Goal: Task Accomplishment & Management: Manage account settings

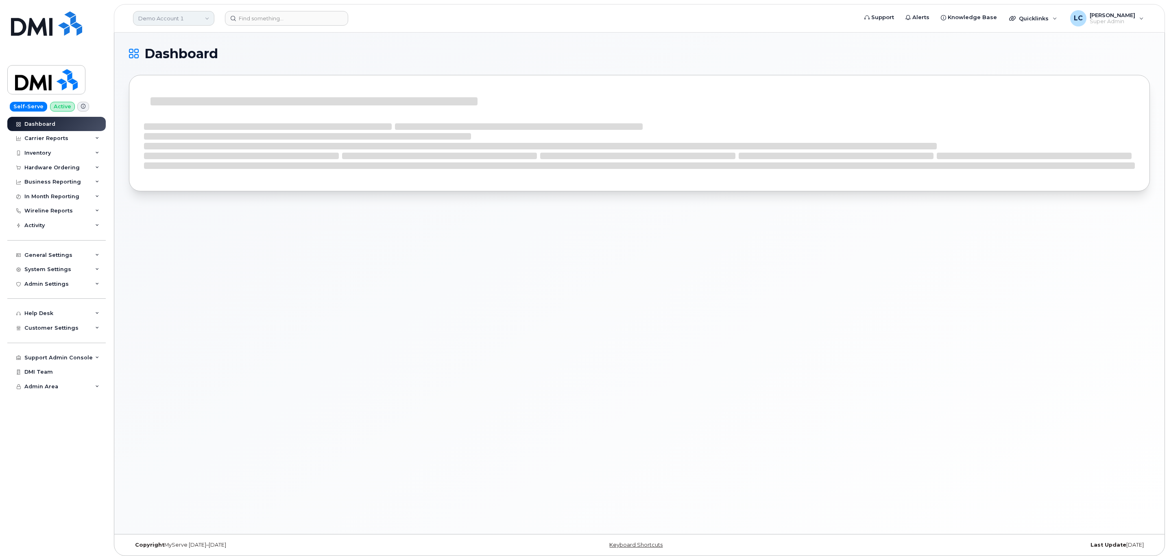
click at [186, 15] on link "Demo Account 1" at bounding box center [173, 18] width 81 height 15
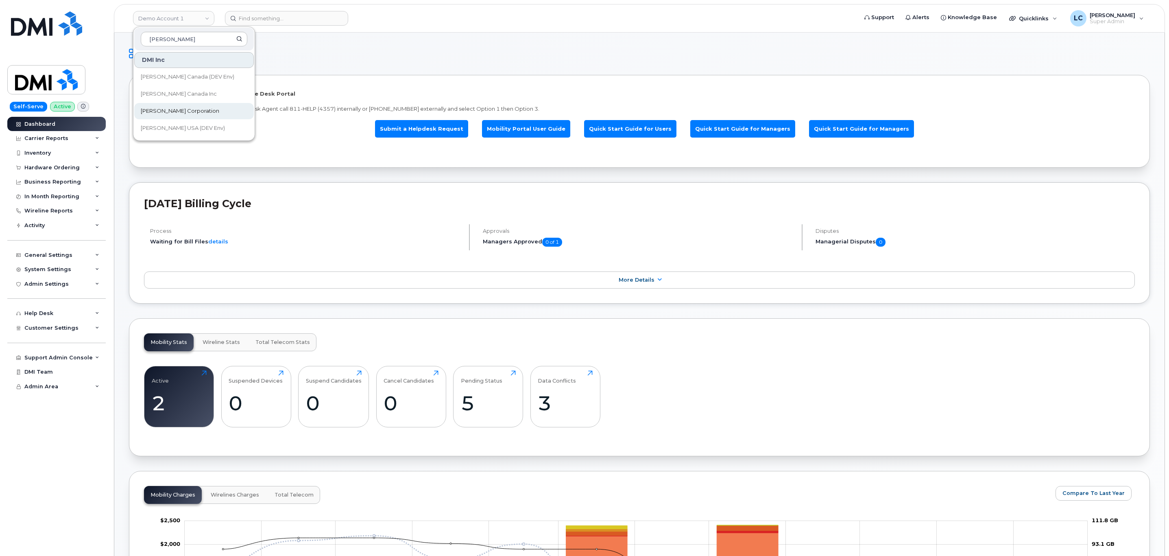
type input "Kiewit"
click at [192, 111] on link "[PERSON_NAME] Corporation" at bounding box center [194, 111] width 120 height 16
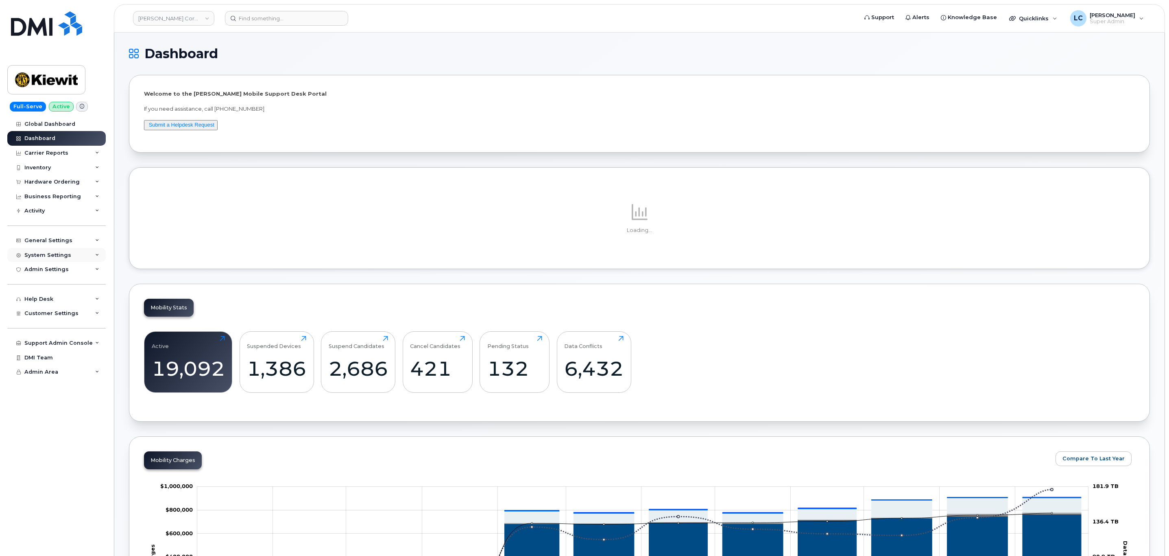
click at [72, 258] on div "System Settings" at bounding box center [56, 255] width 98 height 15
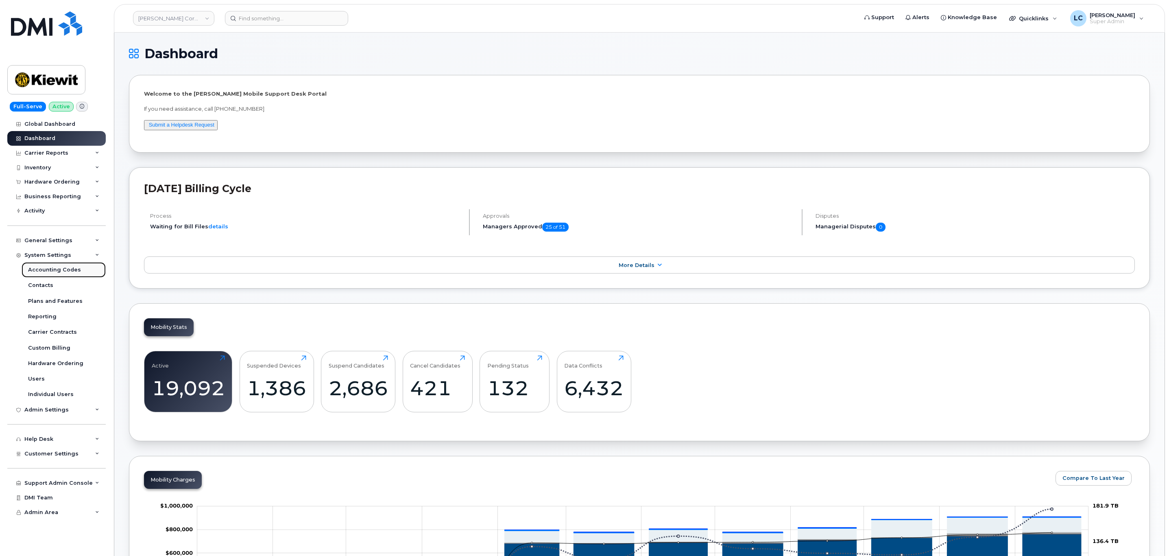
click at [71, 270] on div "Accounting Codes" at bounding box center [54, 269] width 53 height 7
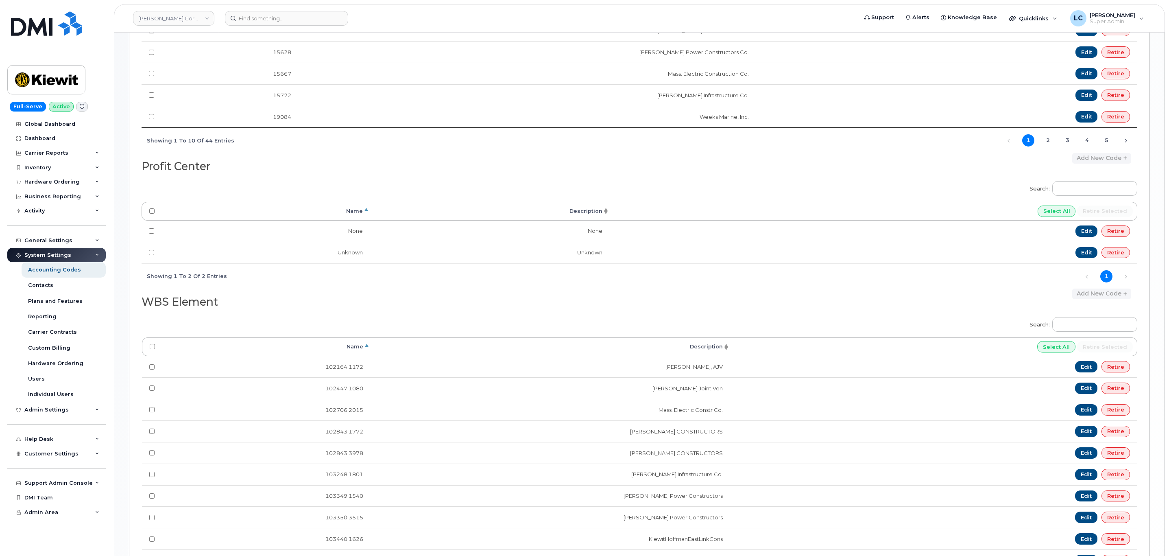
scroll to position [320, 0]
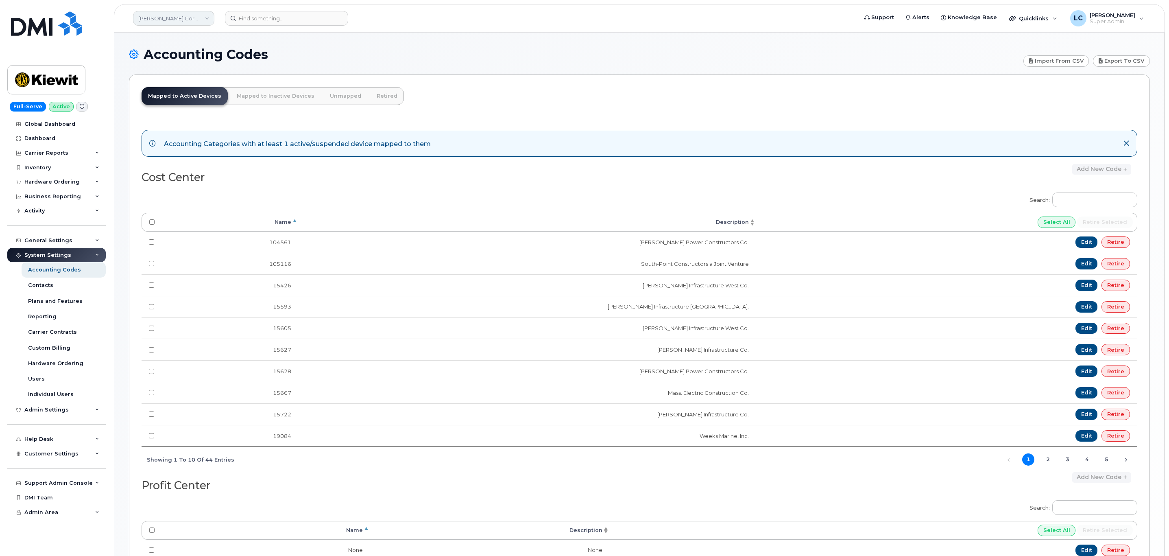
click at [205, 16] on link "[PERSON_NAME] Corporation" at bounding box center [173, 18] width 81 height 15
click at [192, 39] on input at bounding box center [194, 39] width 107 height 15
type input "kiewit can"
click at [168, 91] on span "[PERSON_NAME] Canada Inc" at bounding box center [179, 94] width 76 height 8
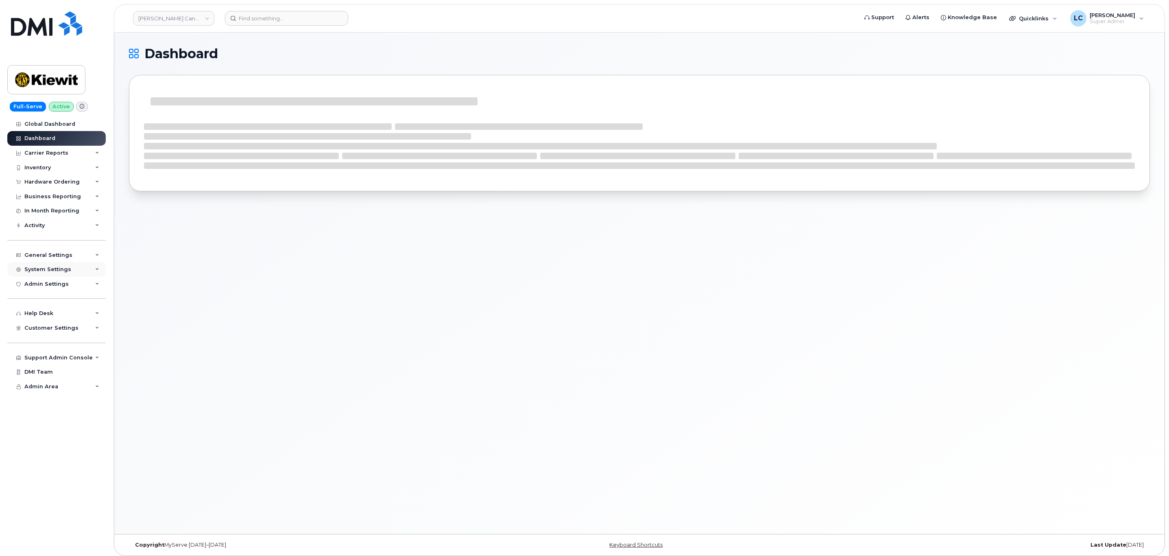
click at [74, 267] on div "System Settings" at bounding box center [56, 269] width 98 height 15
click at [74, 286] on div "Accounting Codes" at bounding box center [54, 284] width 53 height 7
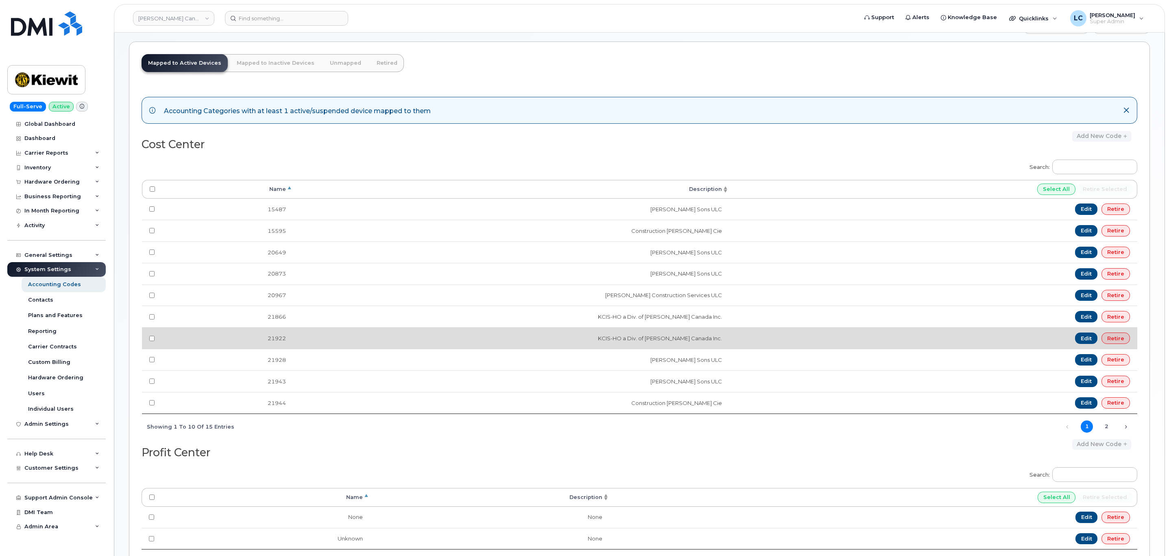
scroll to position [183, 0]
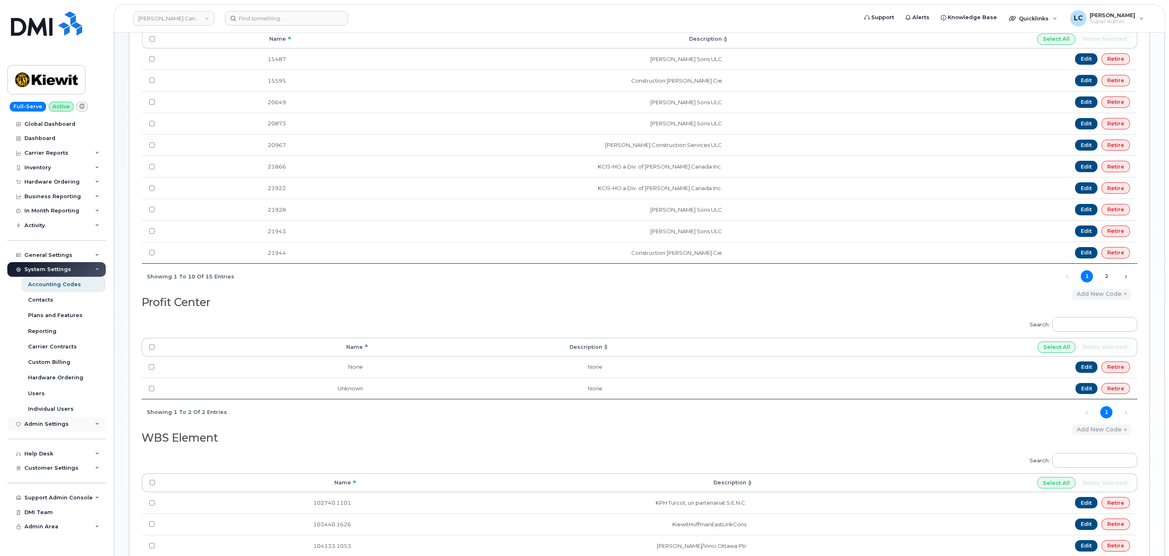
click at [67, 422] on div "Admin Settings" at bounding box center [56, 424] width 98 height 15
click at [75, 250] on div "General Settings" at bounding box center [56, 255] width 98 height 15
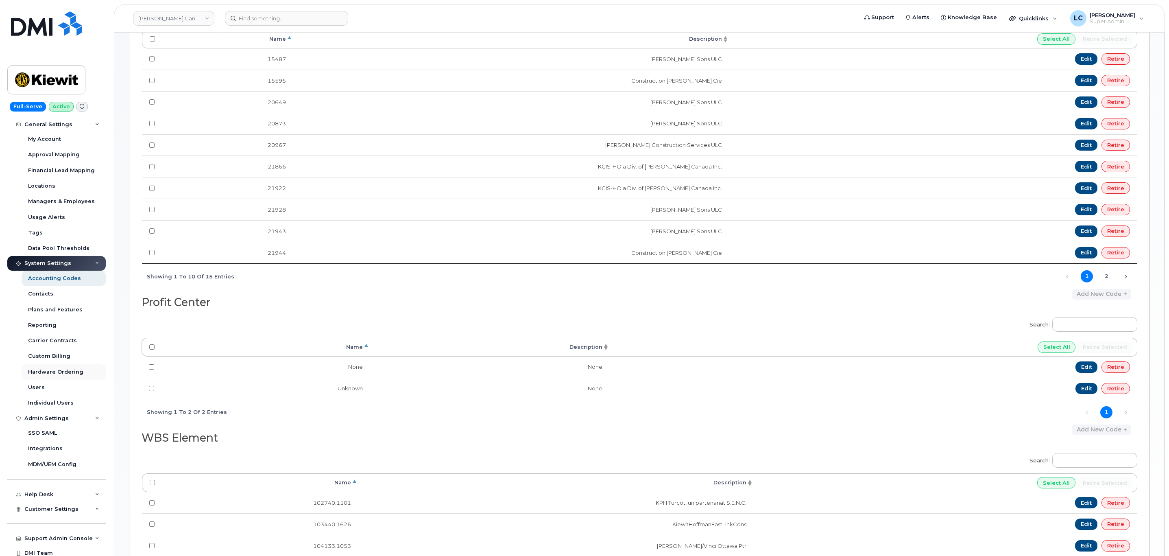
scroll to position [148, 0]
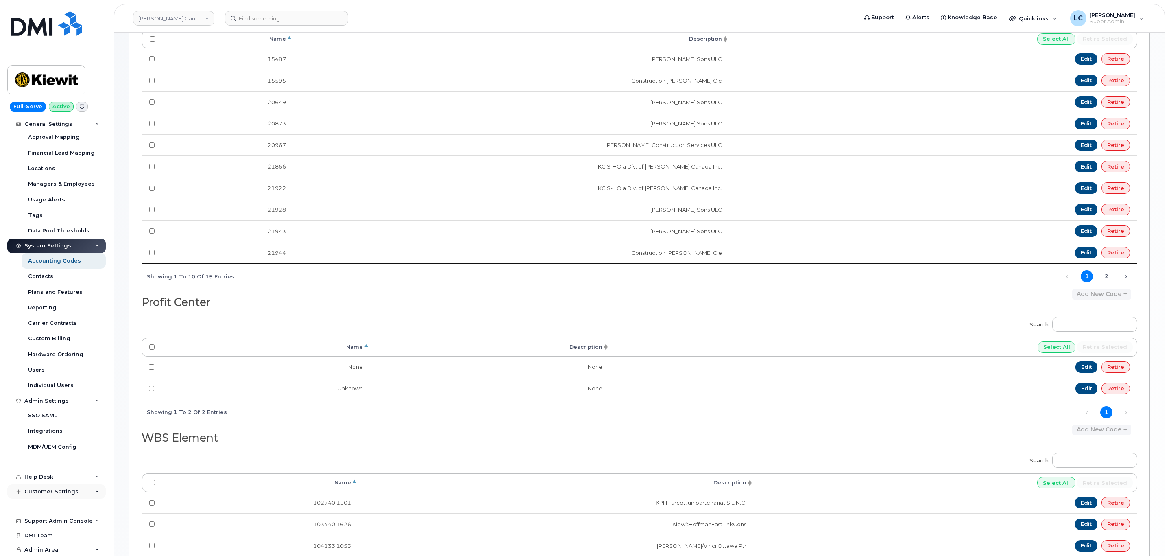
click at [64, 491] on span "Customer Settings" at bounding box center [51, 491] width 54 height 6
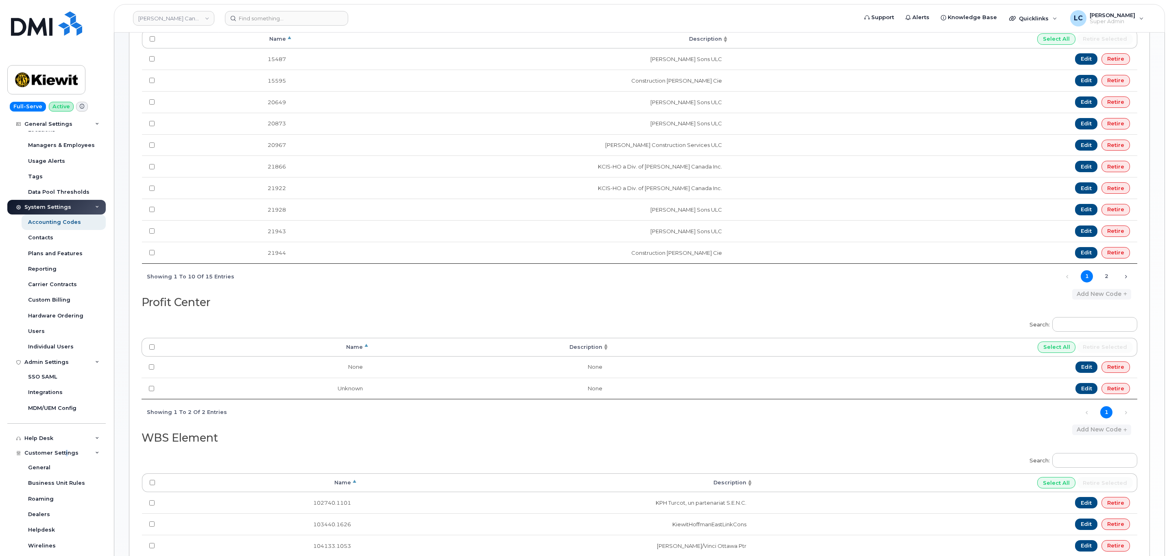
scroll to position [331, 0]
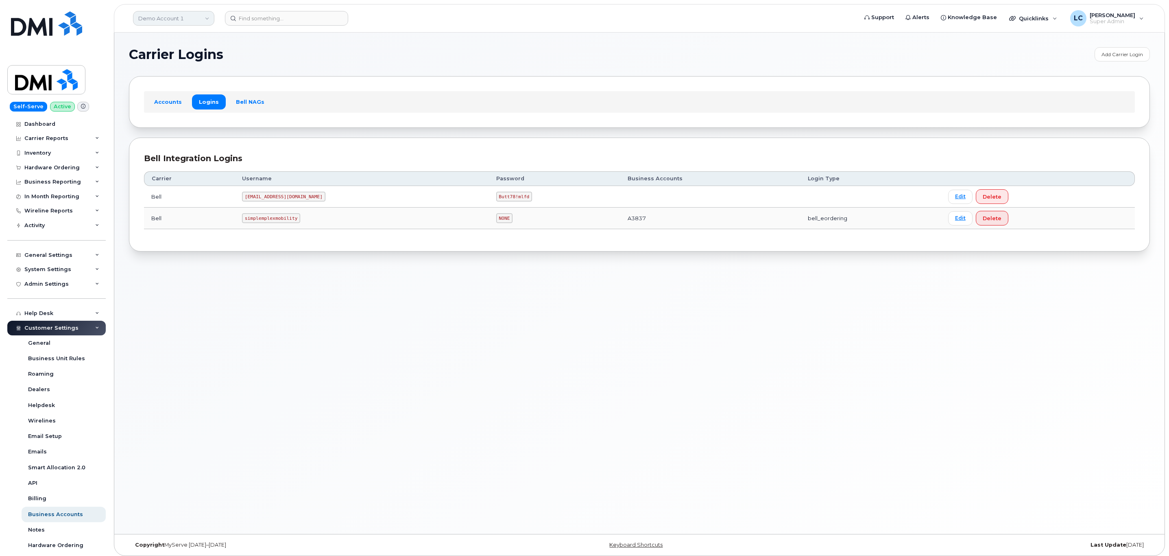
scroll to position [71, 0]
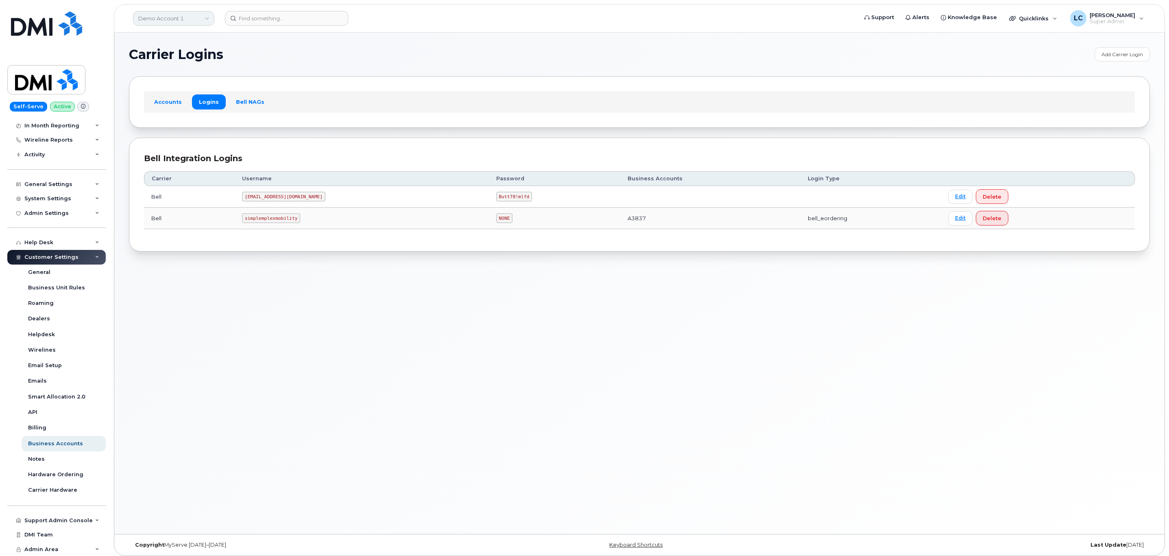
click at [194, 16] on link "Demo Account 1" at bounding box center [173, 18] width 81 height 15
type input "City of G"
click at [186, 80] on link "City of Guelph" at bounding box center [194, 77] width 120 height 16
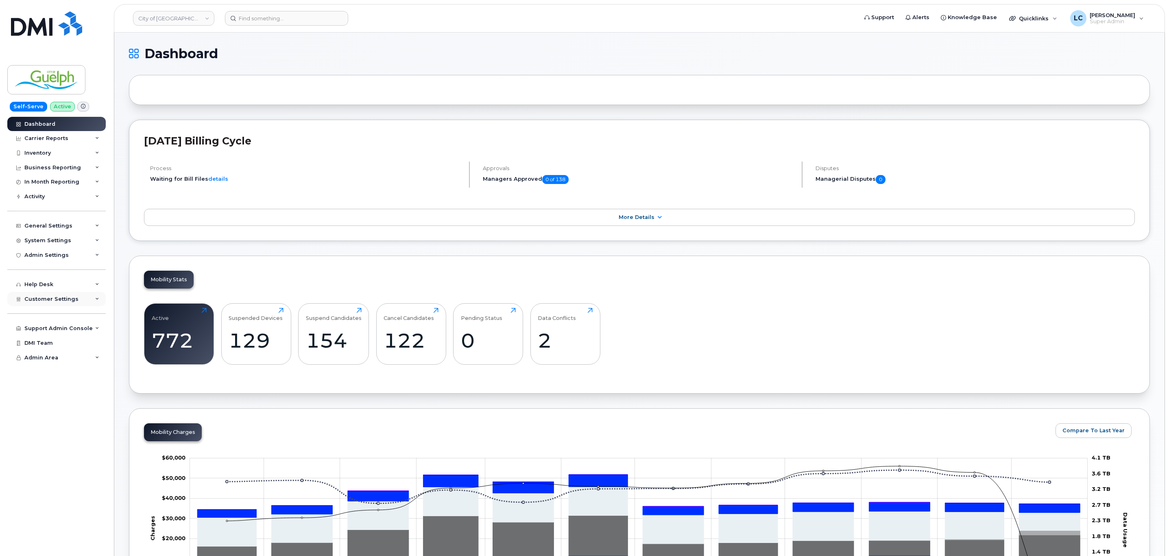
click at [83, 299] on div "Customer Settings" at bounding box center [56, 299] width 98 height 15
click at [77, 298] on div "Customer Settings" at bounding box center [56, 299] width 98 height 15
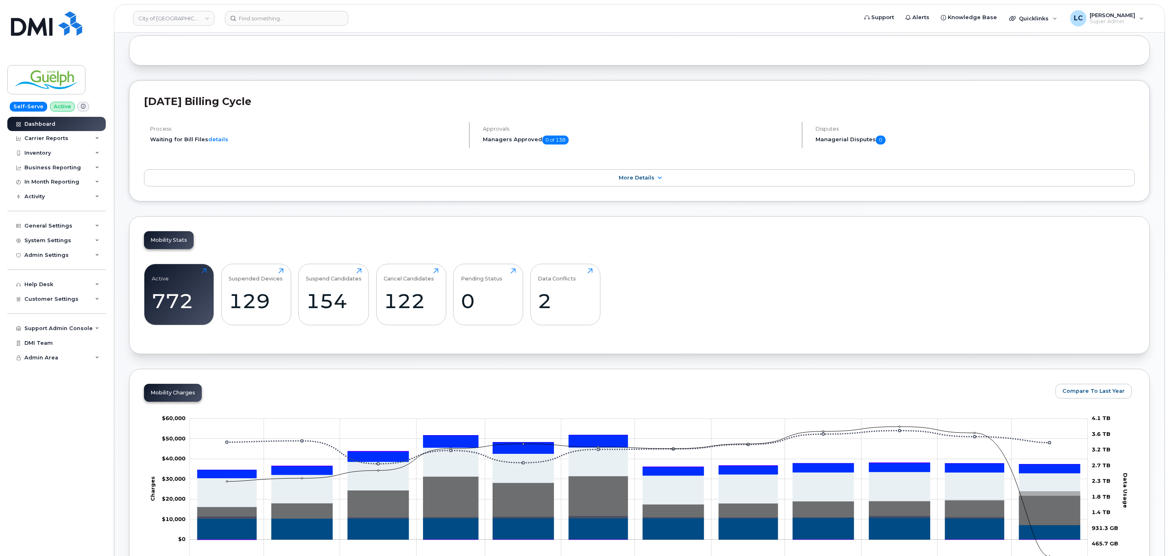
scroll to position [61, 0]
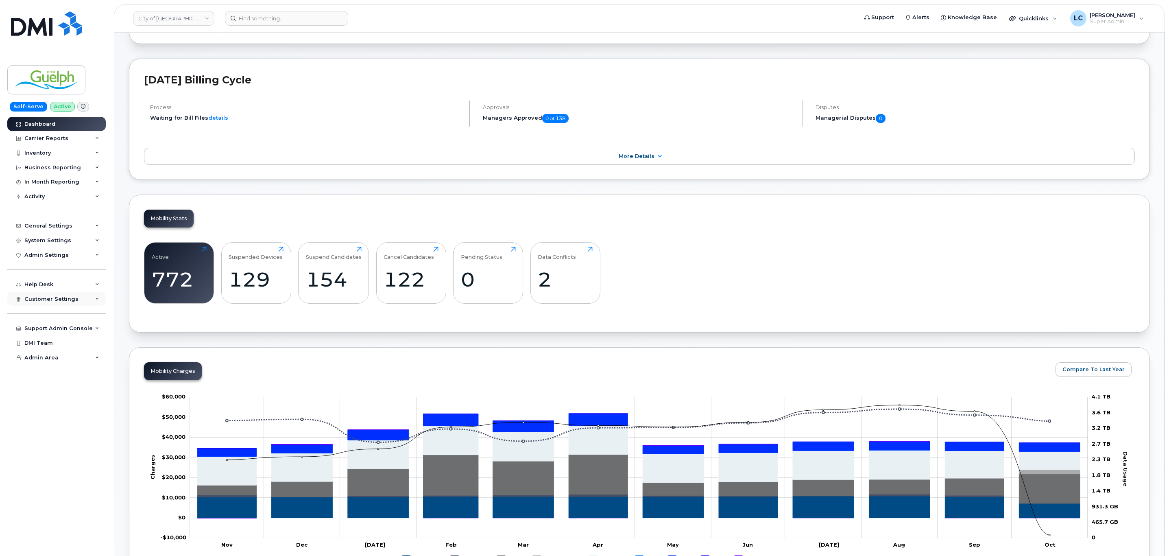
click at [80, 305] on div "Customer Settings" at bounding box center [56, 299] width 98 height 15
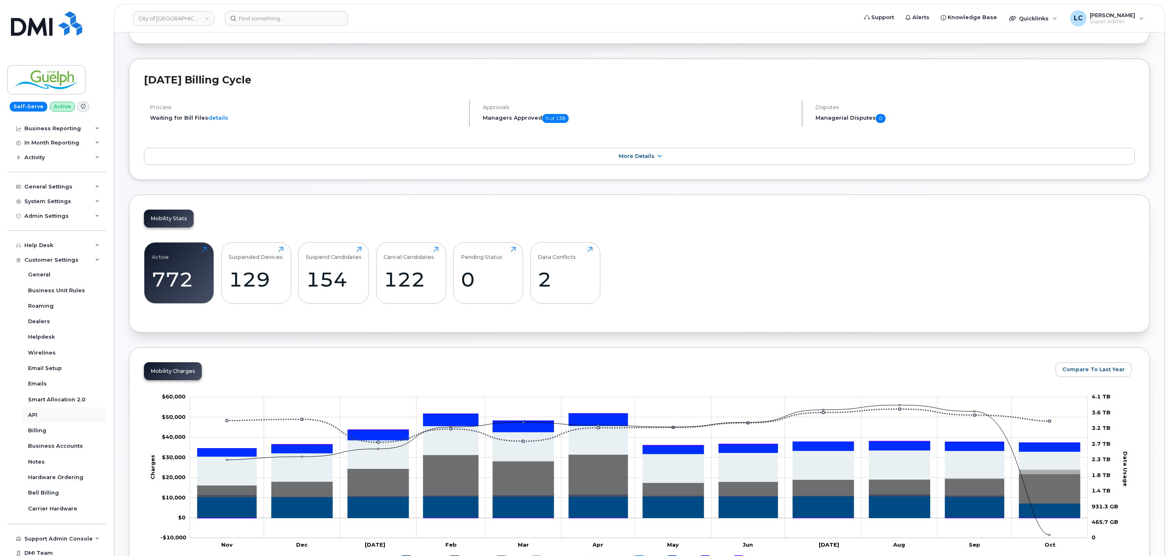
scroll to position [57, 0]
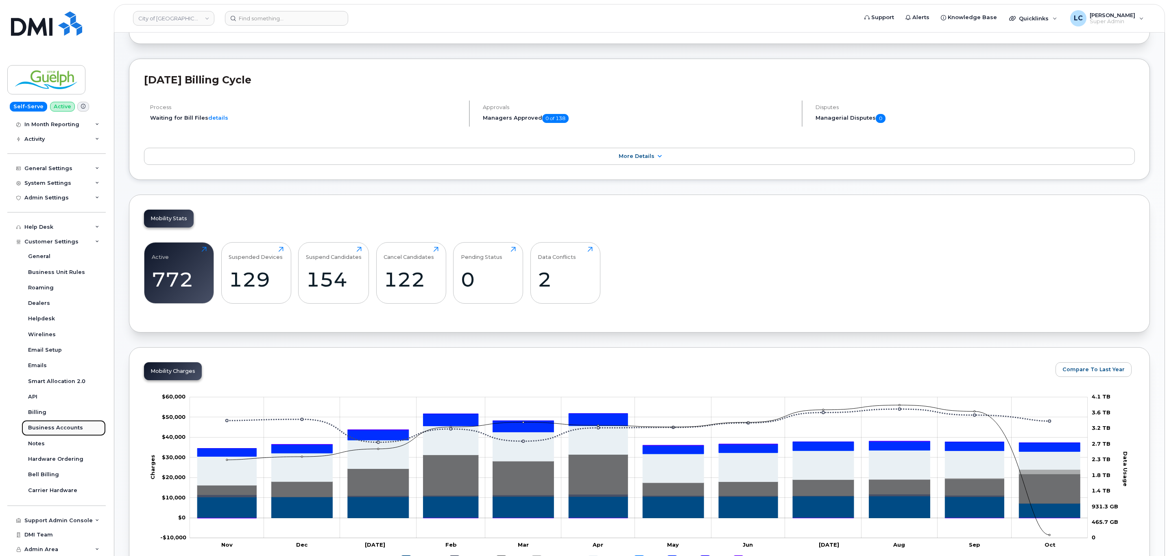
click at [61, 430] on div "Business Accounts" at bounding box center [55, 427] width 55 height 7
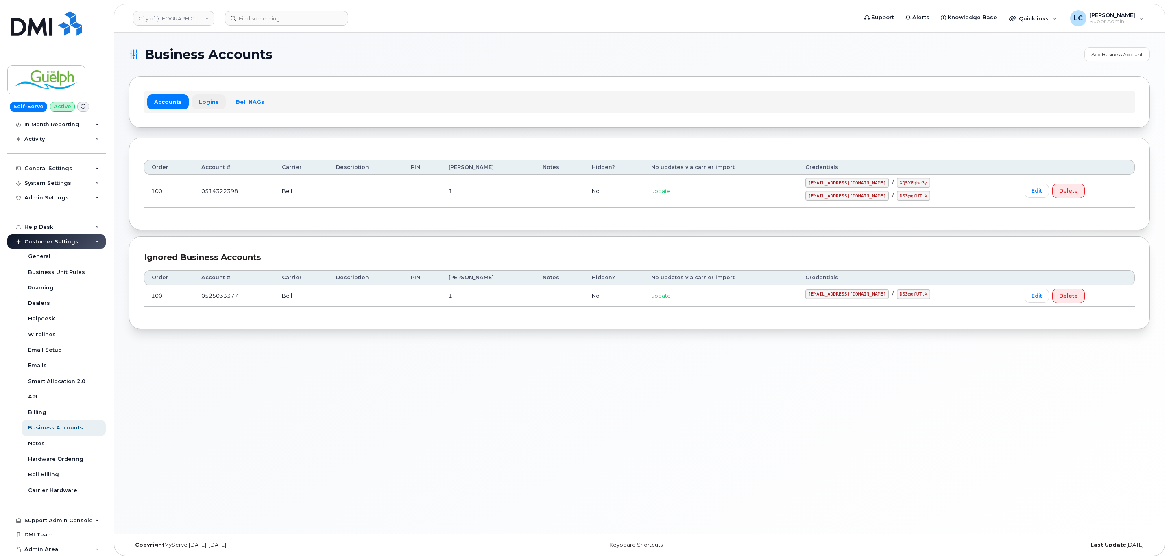
click at [204, 101] on link "Logins" at bounding box center [209, 101] width 34 height 15
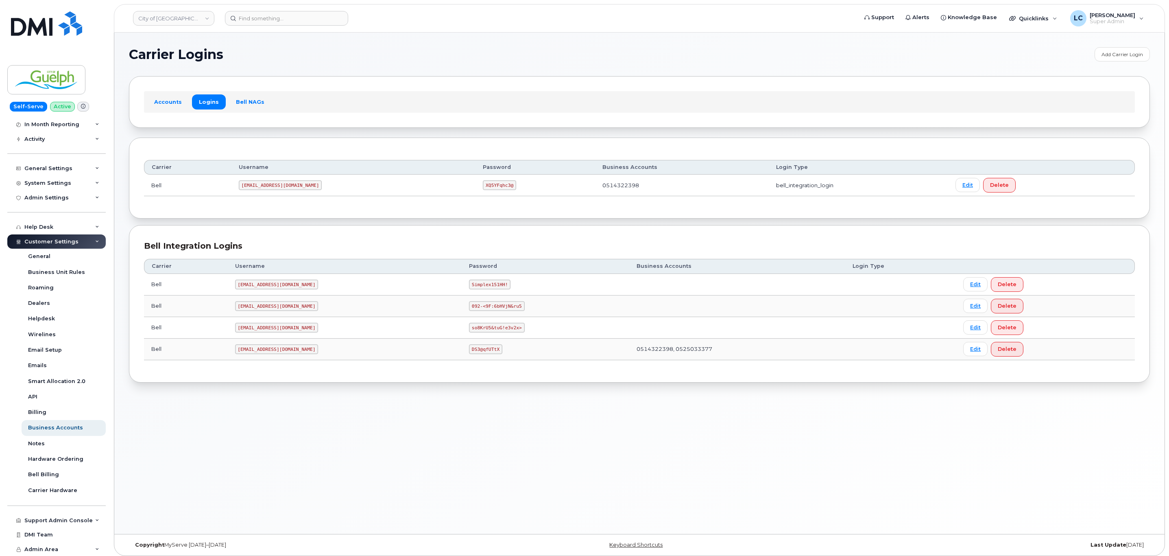
click at [420, 62] on section "Carrier Logins Add Carrier Login Accounts Logins Bell NAGs Carrier Username Pas…" at bounding box center [639, 214] width 1021 height 335
click at [176, 14] on link "City of [GEOGRAPHIC_DATA]" at bounding box center [173, 18] width 81 height 15
click at [189, 41] on input at bounding box center [194, 39] width 107 height 15
click at [190, 42] on input at bounding box center [194, 39] width 107 height 15
type input "Woodw"
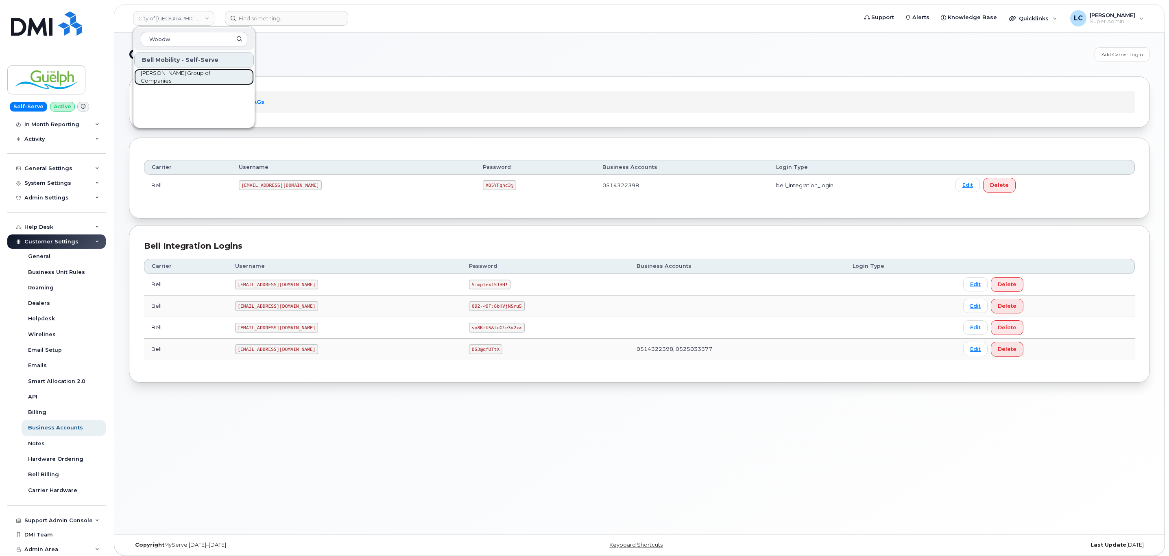
click at [198, 83] on link "[PERSON_NAME] Group of Companies" at bounding box center [194, 77] width 120 height 16
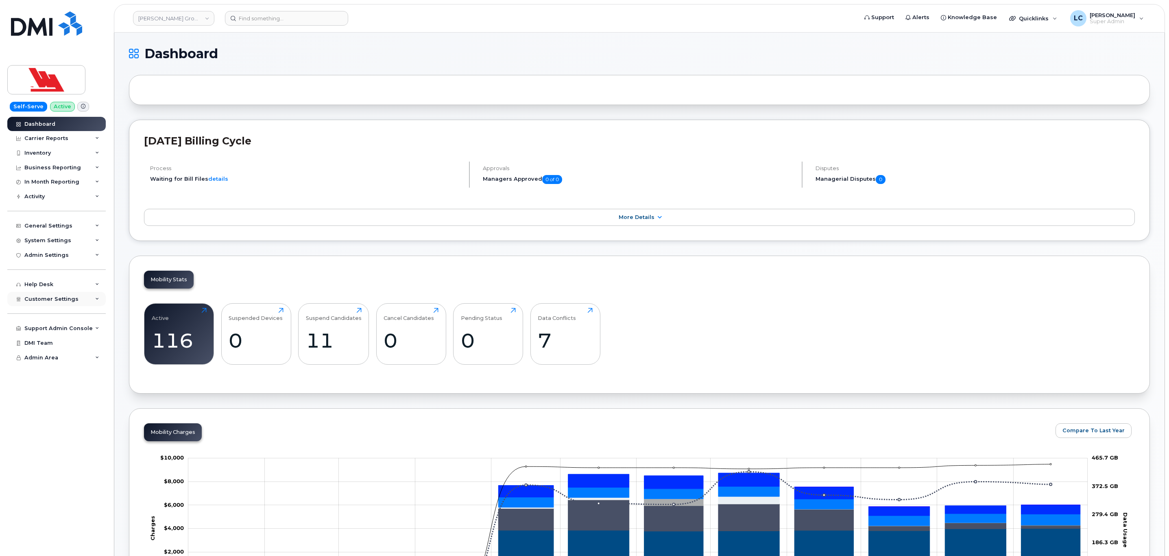
click at [92, 305] on div "Customer Settings" at bounding box center [56, 299] width 98 height 15
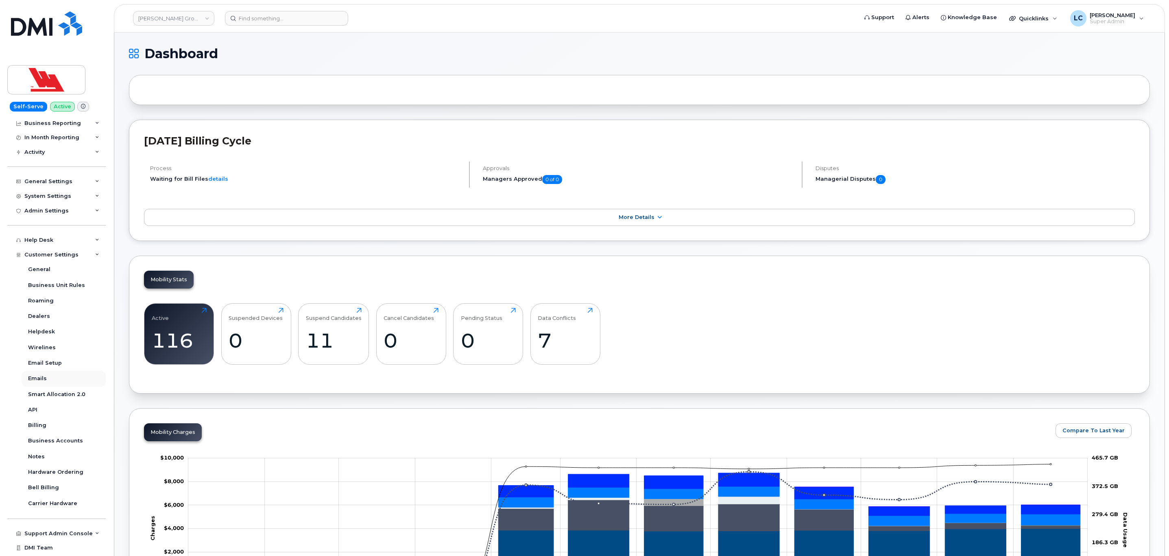
scroll to position [57, 0]
click at [662, 22] on form at bounding box center [538, 18] width 627 height 15
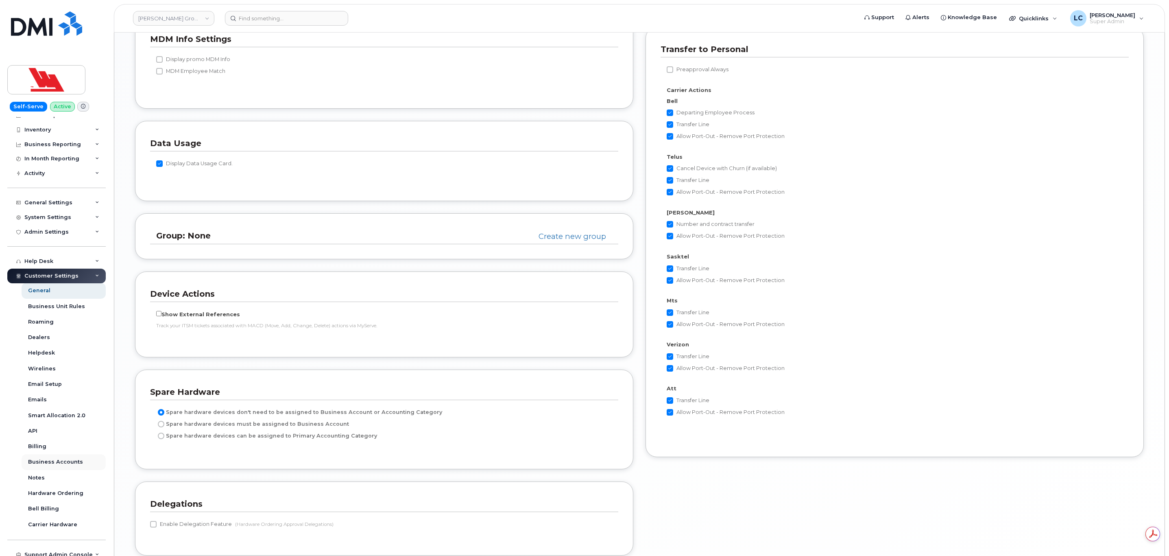
scroll to position [57, 0]
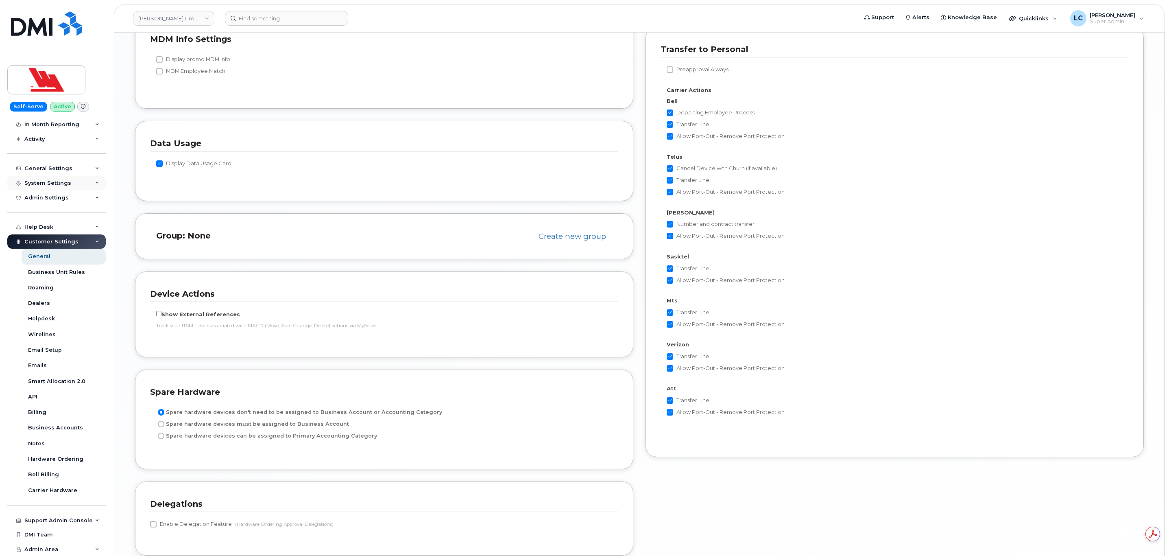
click at [72, 187] on div "System Settings" at bounding box center [56, 183] width 98 height 15
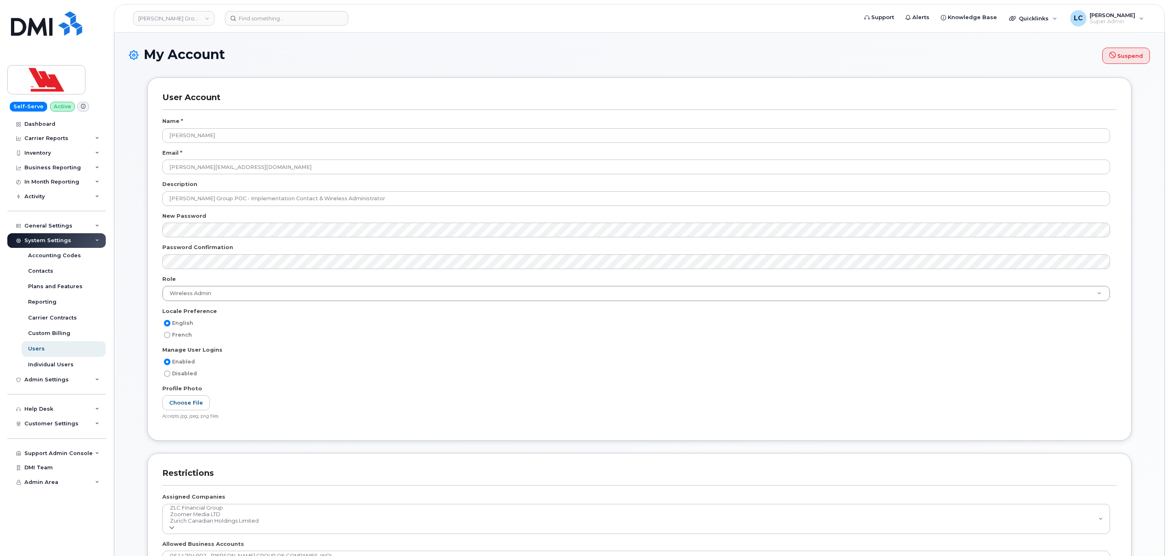
select select
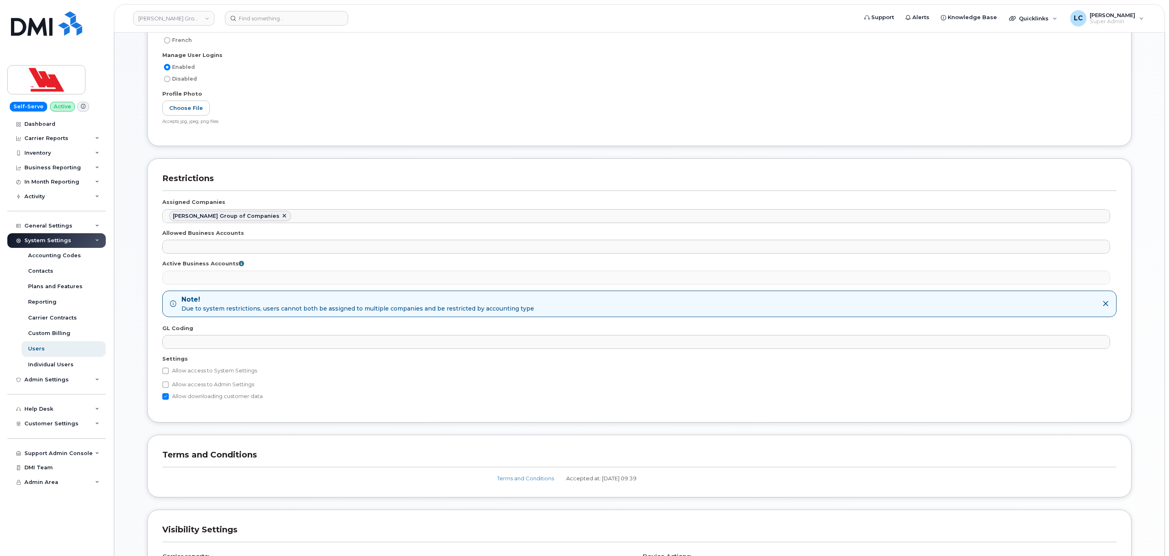
scroll to position [305, 0]
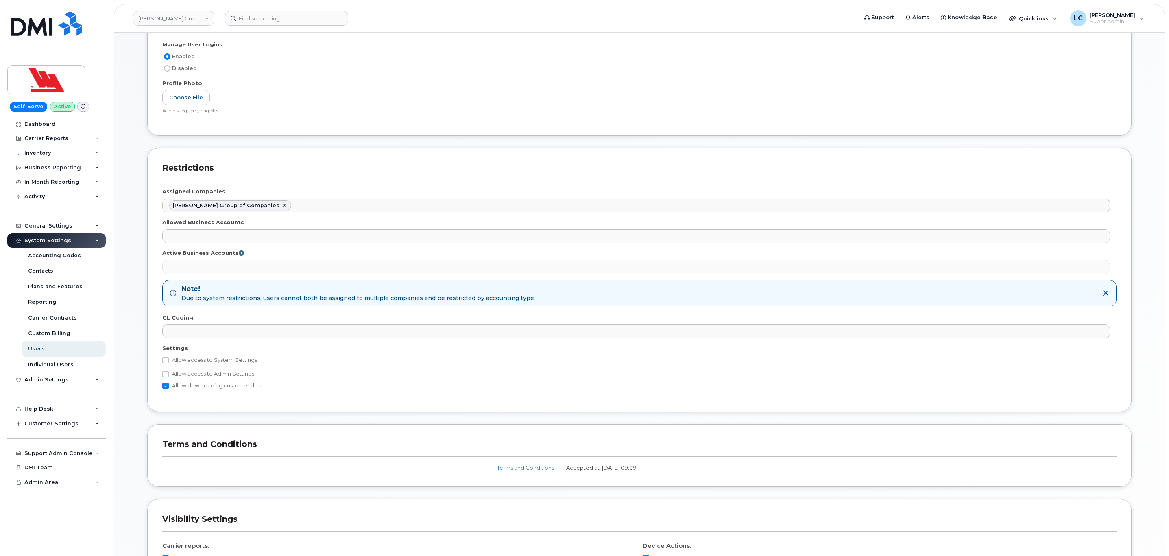
click at [215, 376] on label "Allow access to Admin Settings" at bounding box center [208, 374] width 92 height 10
click at [169, 376] on input "Allow access to Admin Settings" at bounding box center [165, 374] width 7 height 7
checkbox input "true"
click at [225, 362] on label "Allow access to System Settings" at bounding box center [209, 360] width 95 height 10
click at [169, 362] on input "Allow access to System Settings" at bounding box center [165, 360] width 7 height 7
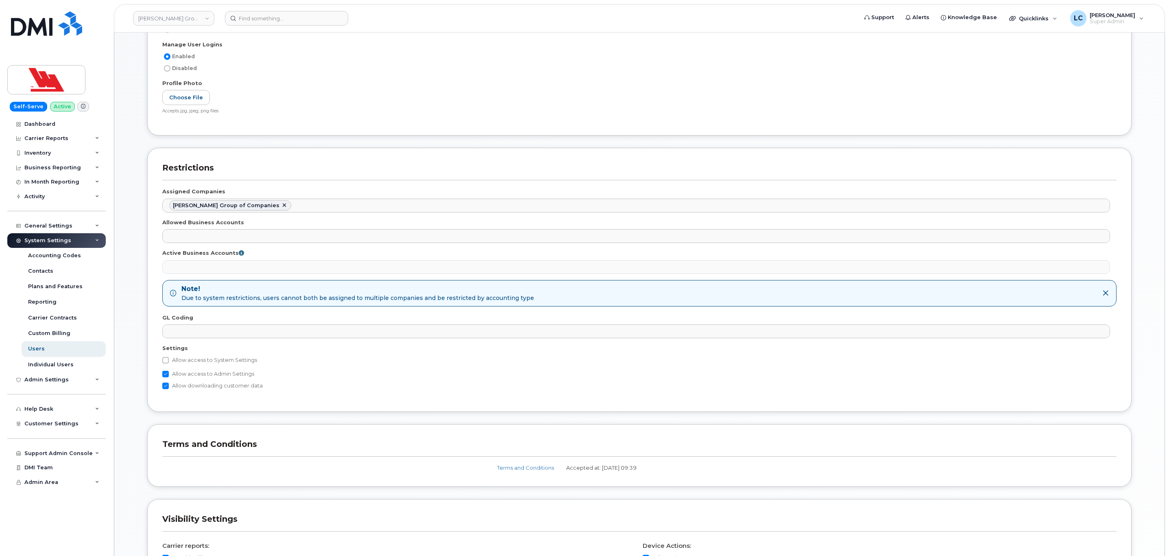
checkbox input "true"
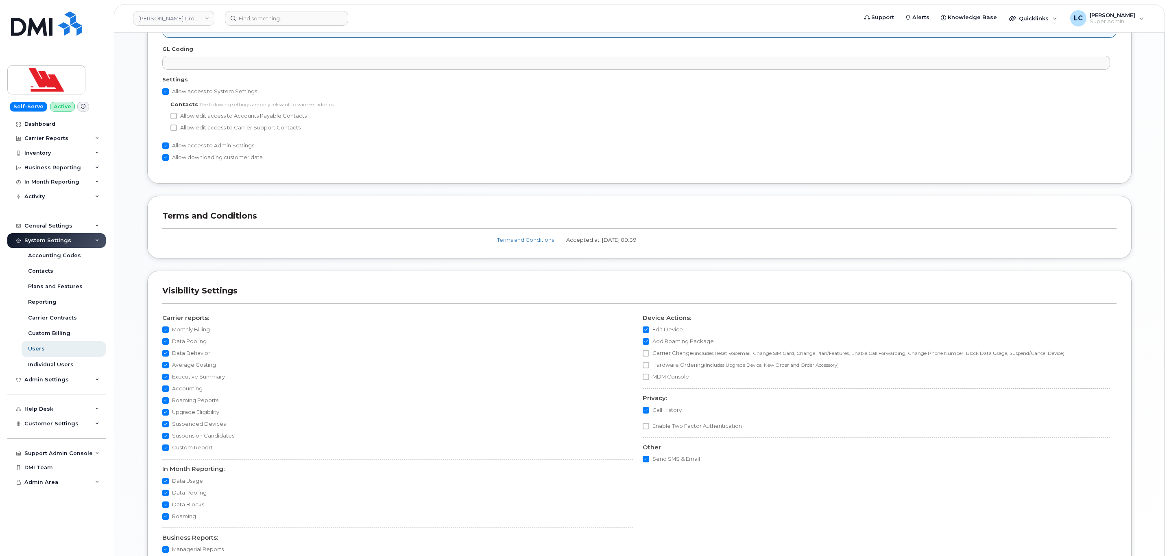
scroll to position [709, 0]
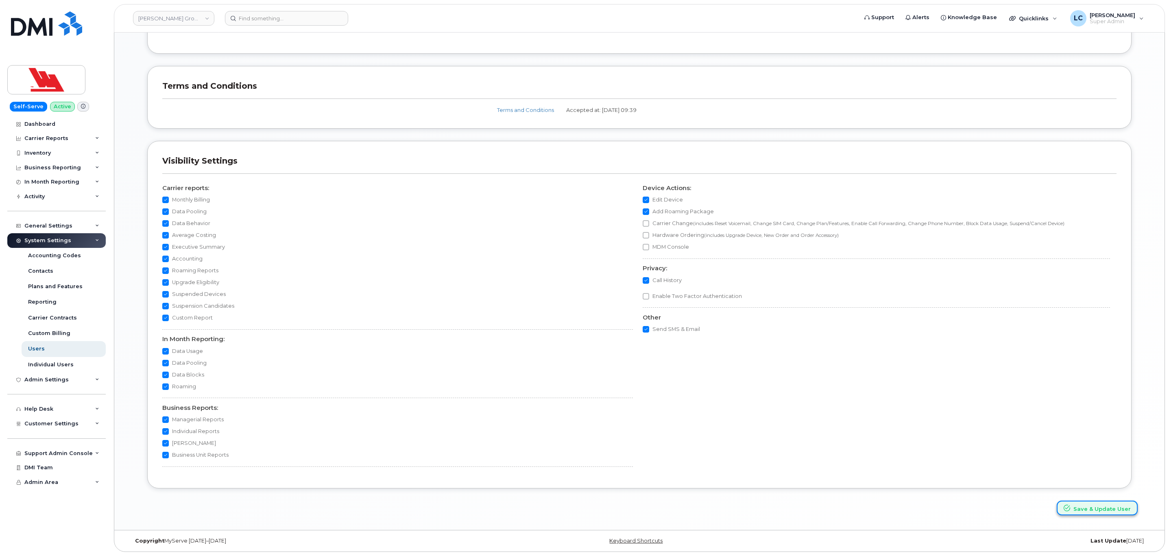
click at [1077, 505] on button "Save & Update User" at bounding box center [1097, 507] width 81 height 15
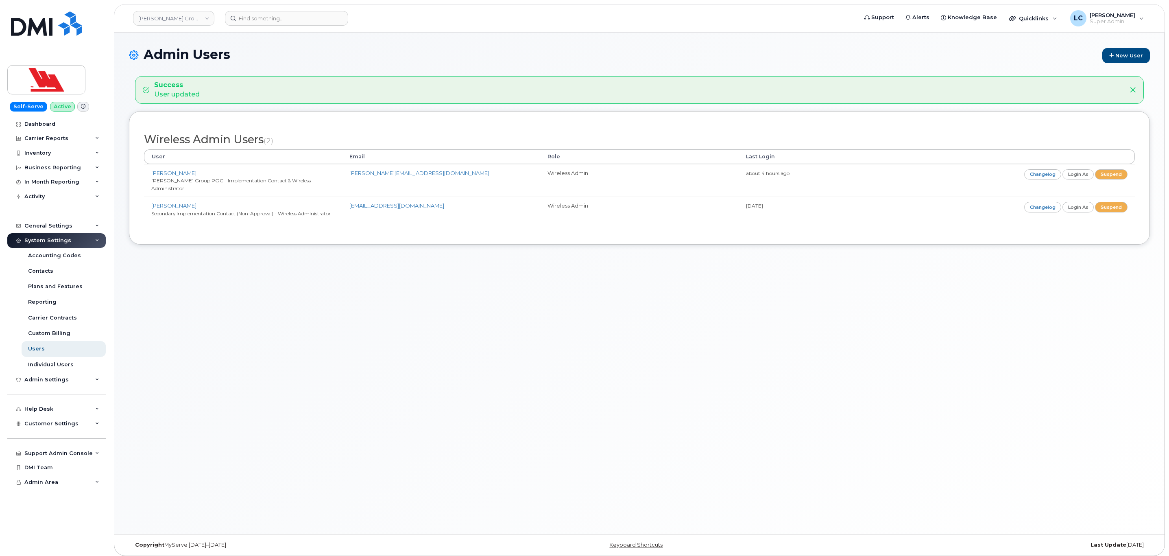
click at [786, 417] on div "Admin Users New User Success User updated Wireless Admin Users (2) User Email R…" at bounding box center [639, 283] width 1051 height 501
click at [345, 303] on div "Admin Users New User Success User updated Wireless Admin Users (2) User Email R…" at bounding box center [639, 283] width 1051 height 501
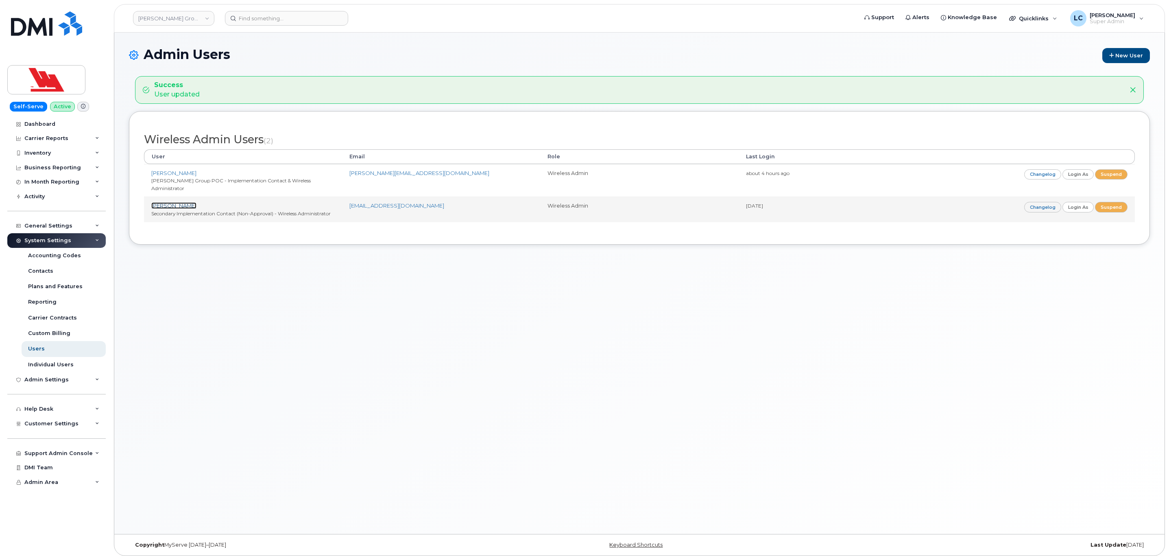
click at [165, 202] on link "[PERSON_NAME]" at bounding box center [173, 205] width 45 height 7
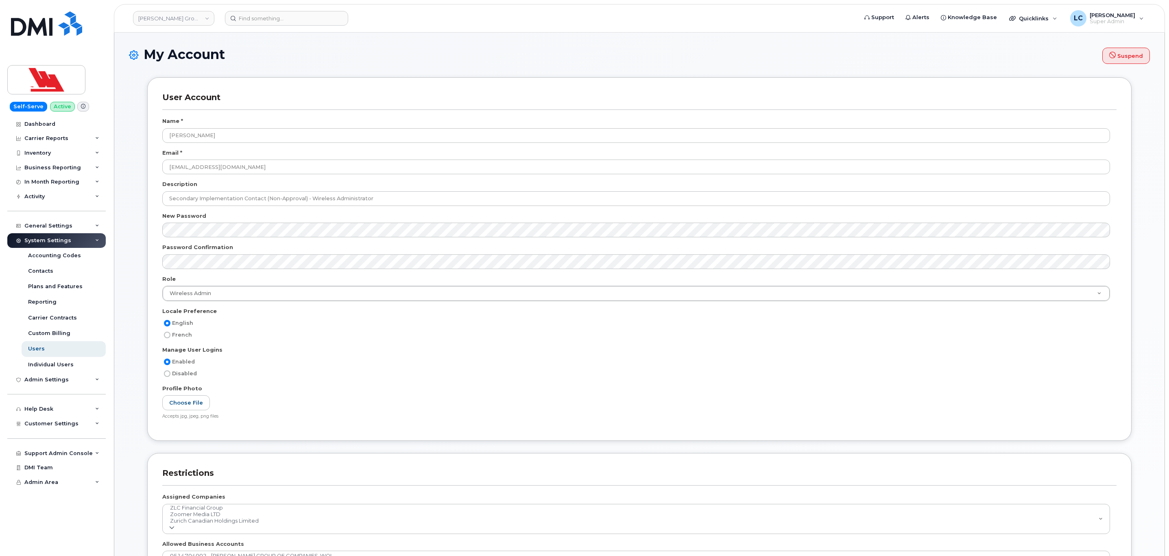
select select
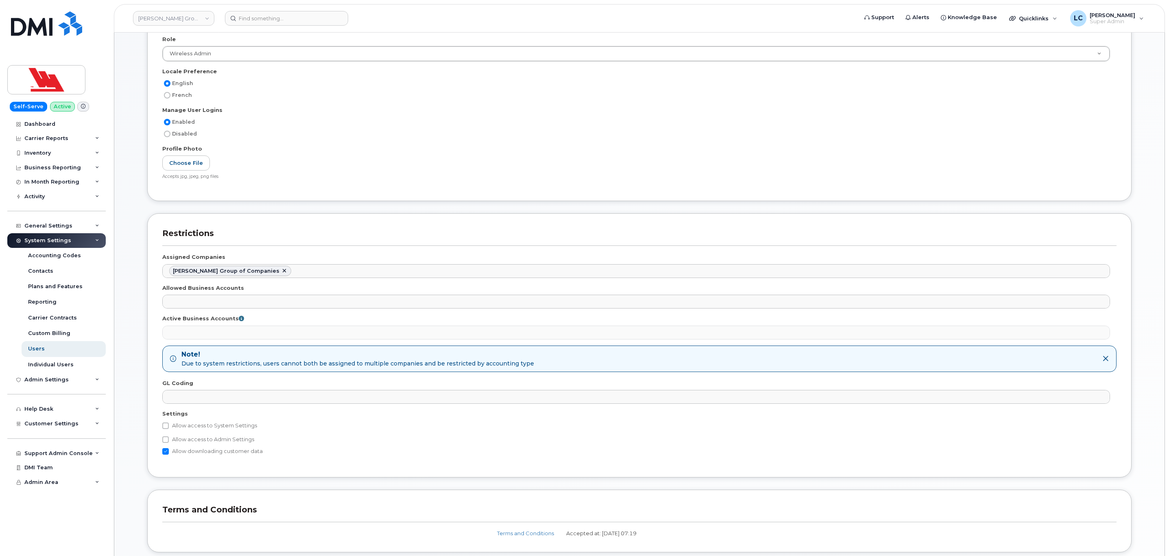
scroll to position [244, 0]
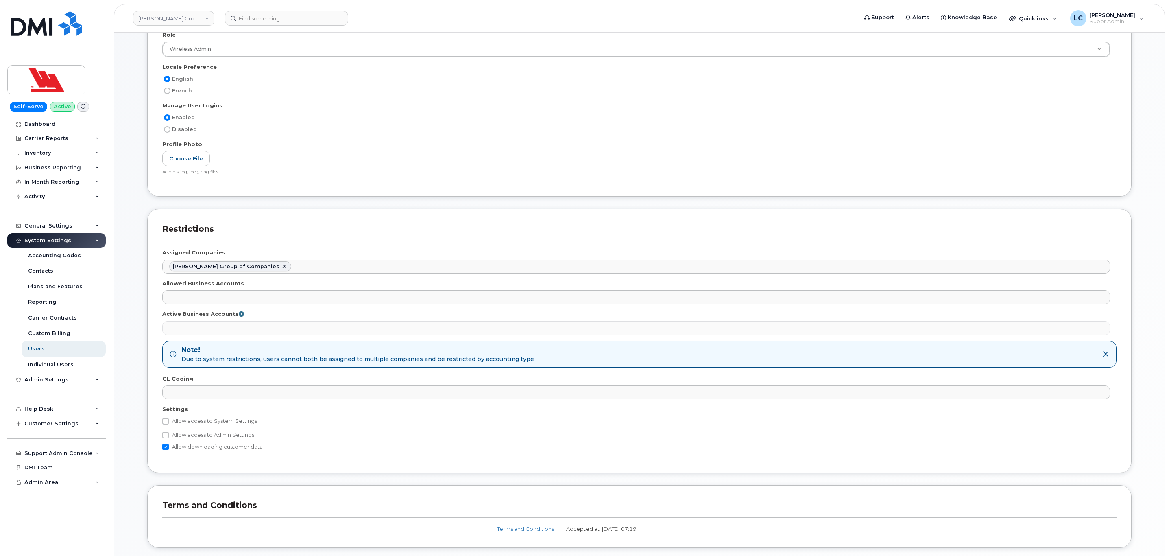
click at [221, 437] on label "Allow access to Admin Settings" at bounding box center [208, 435] width 92 height 10
click at [169, 437] on input "Allow access to Admin Settings" at bounding box center [165, 435] width 7 height 7
checkbox input "true"
click at [232, 430] on div "Allow access to System Settings Contacts The following settings are only releva…" at bounding box center [639, 433] width 955 height 35
click at [238, 425] on label "Allow access to System Settings" at bounding box center [209, 421] width 95 height 10
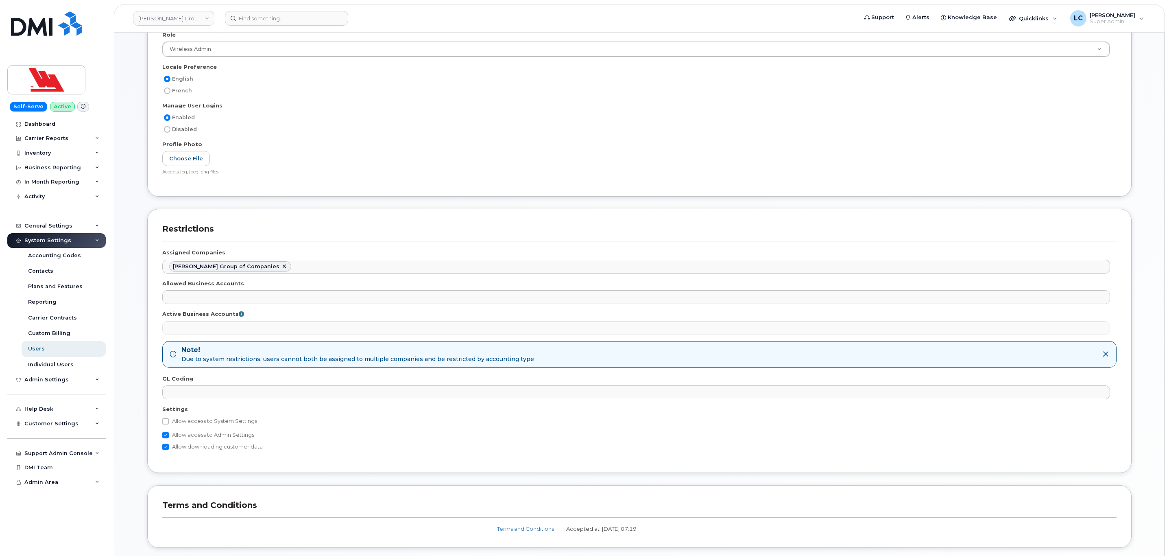
click at [169, 424] on input "Allow access to System Settings" at bounding box center [165, 421] width 7 height 7
checkbox input "true"
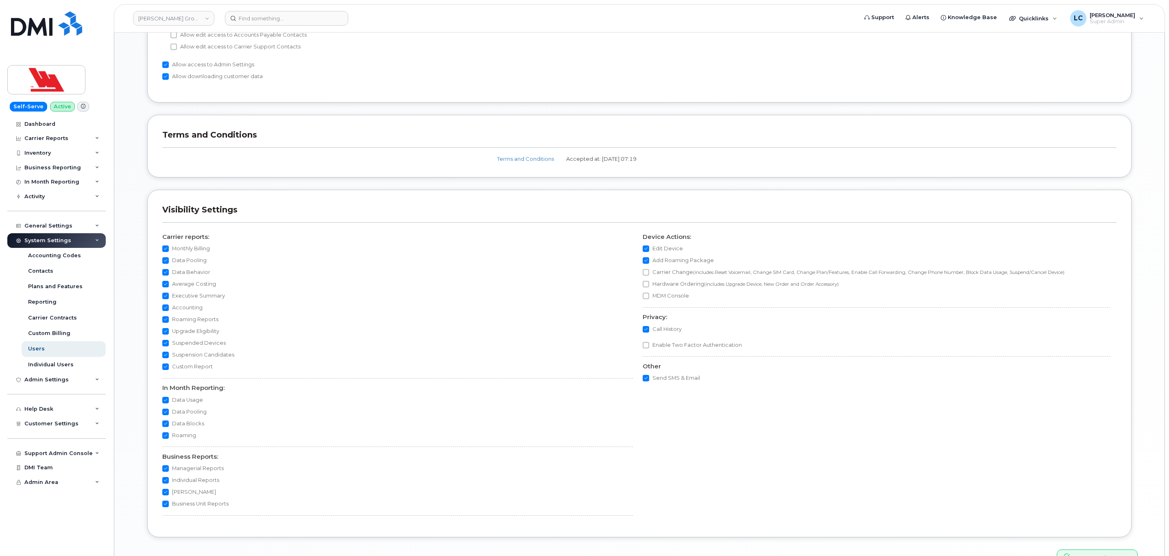
scroll to position [709, 0]
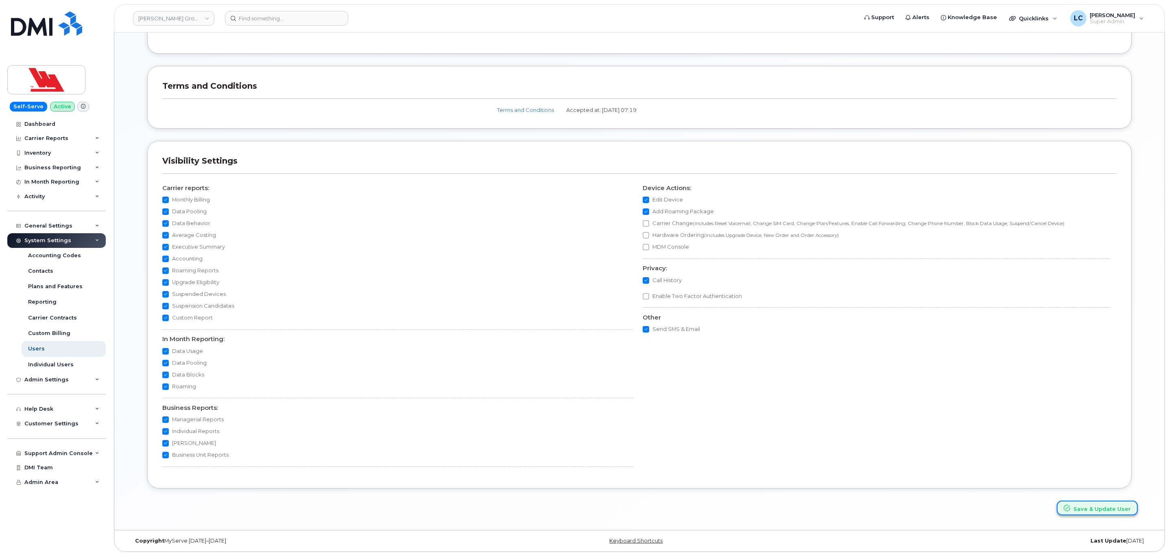
click at [1090, 507] on button "Save & Update User" at bounding box center [1097, 507] width 81 height 15
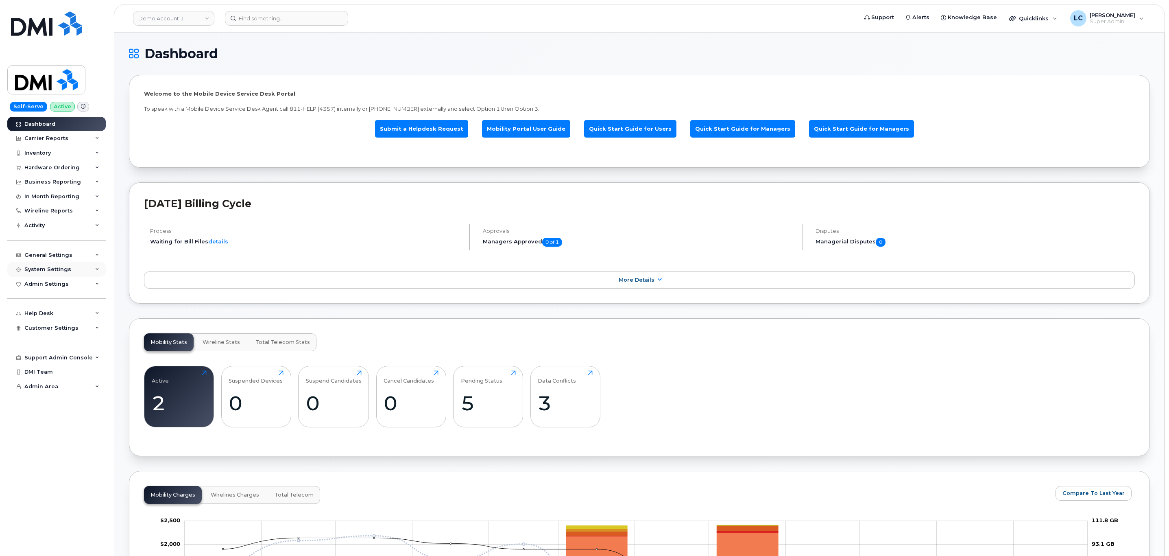
click at [81, 273] on div "System Settings" at bounding box center [56, 269] width 98 height 15
click at [92, 328] on div "Customer Settings" at bounding box center [56, 328] width 98 height 15
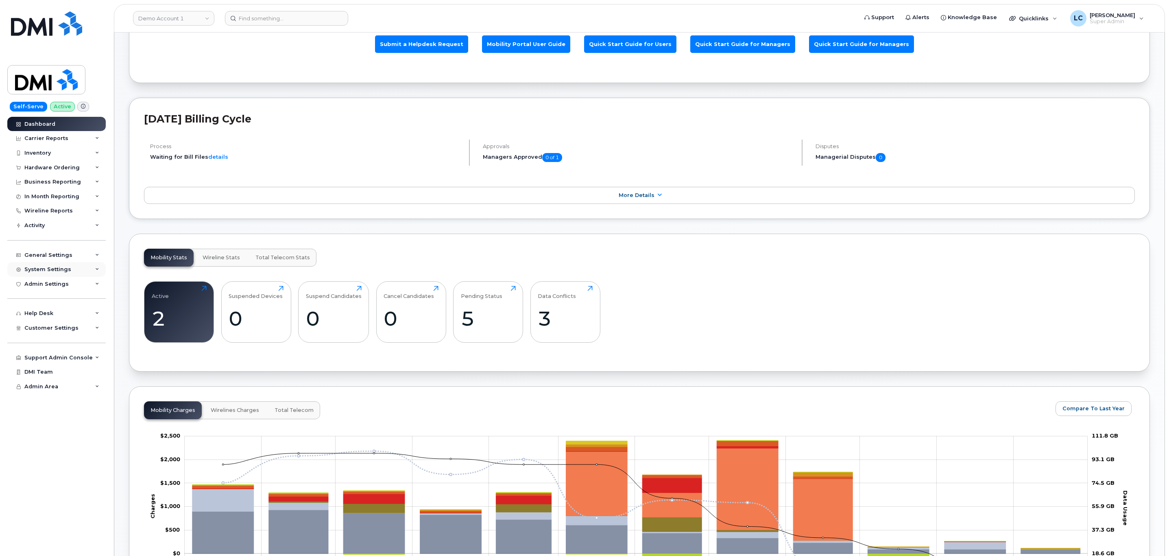
scroll to position [122, 0]
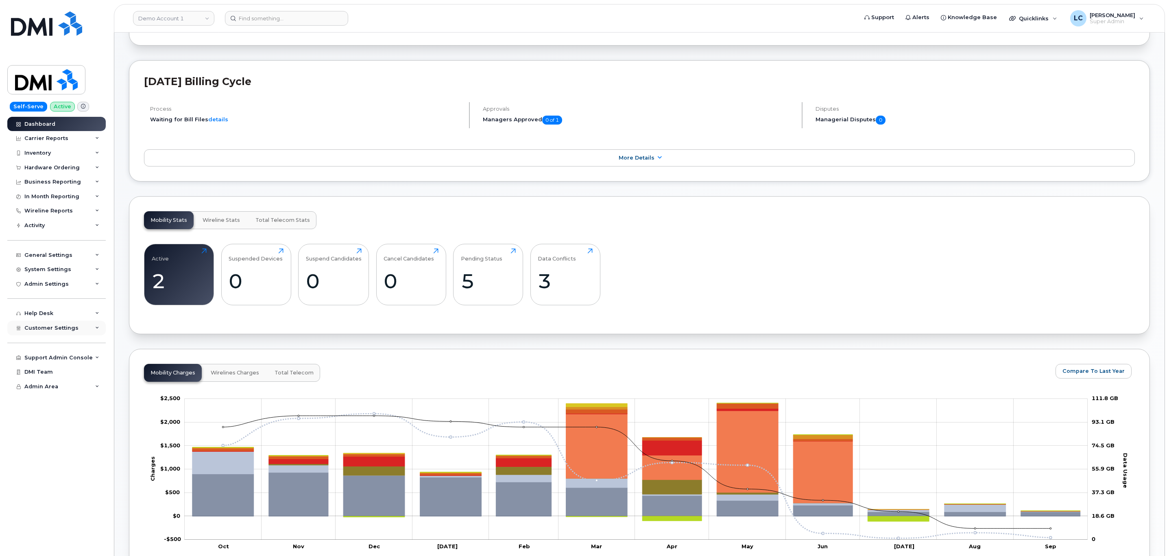
click at [80, 321] on div "Customer Settings" at bounding box center [56, 328] width 98 height 15
click at [61, 159] on div "Inventory" at bounding box center [56, 153] width 98 height 15
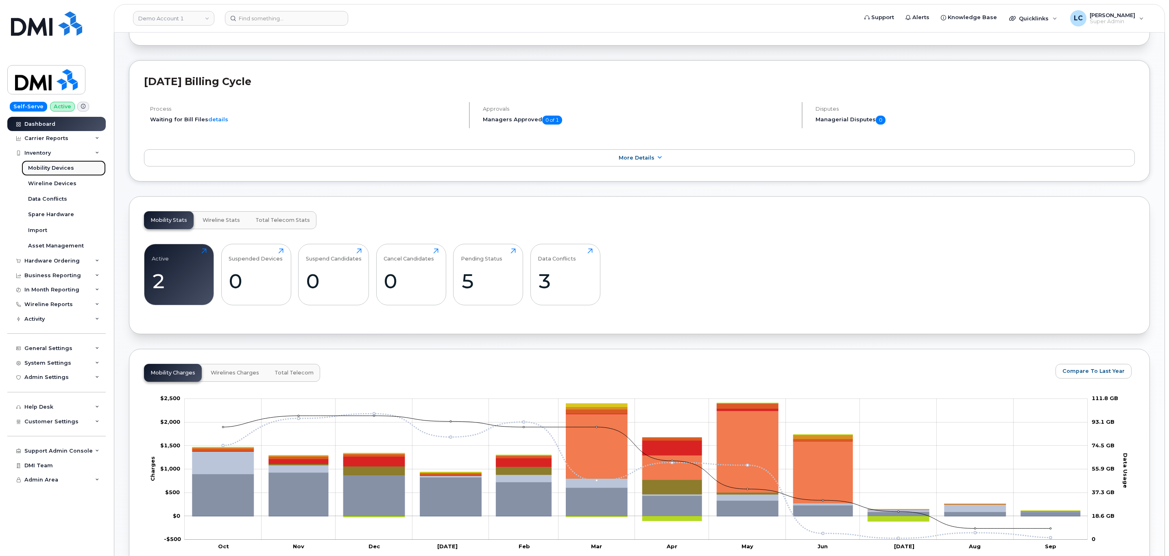
click at [70, 168] on div "Mobility Devices" at bounding box center [51, 167] width 46 height 7
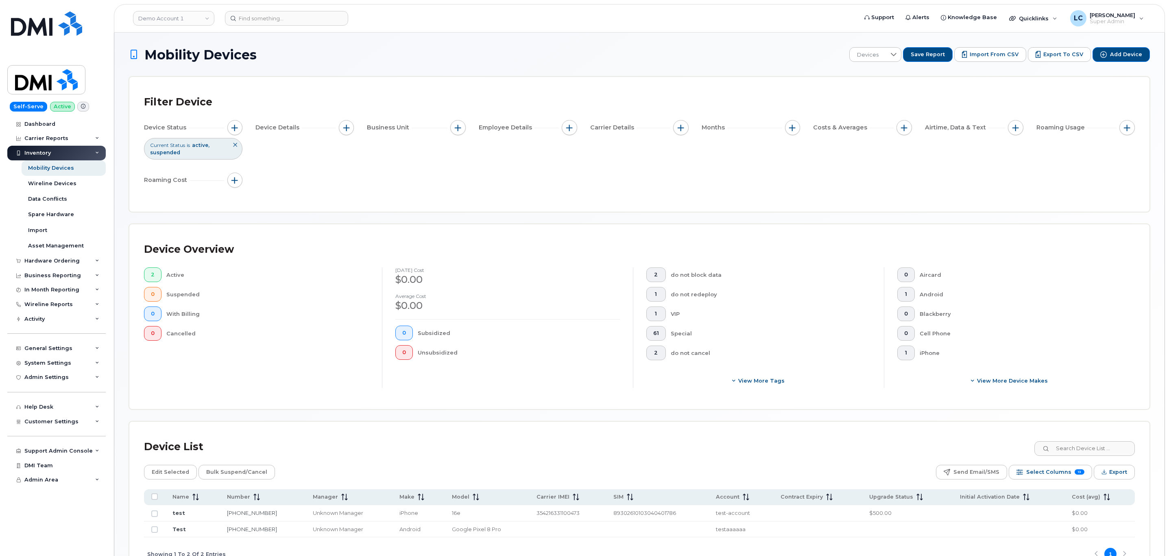
click at [190, 10] on div "Demo Account 1" at bounding box center [174, 18] width 90 height 16
click at [188, 20] on link "Demo Account 1" at bounding box center [173, 18] width 81 height 15
type input "Woodward"
click at [222, 69] on link "Woodward Group of Companies" at bounding box center [194, 77] width 120 height 16
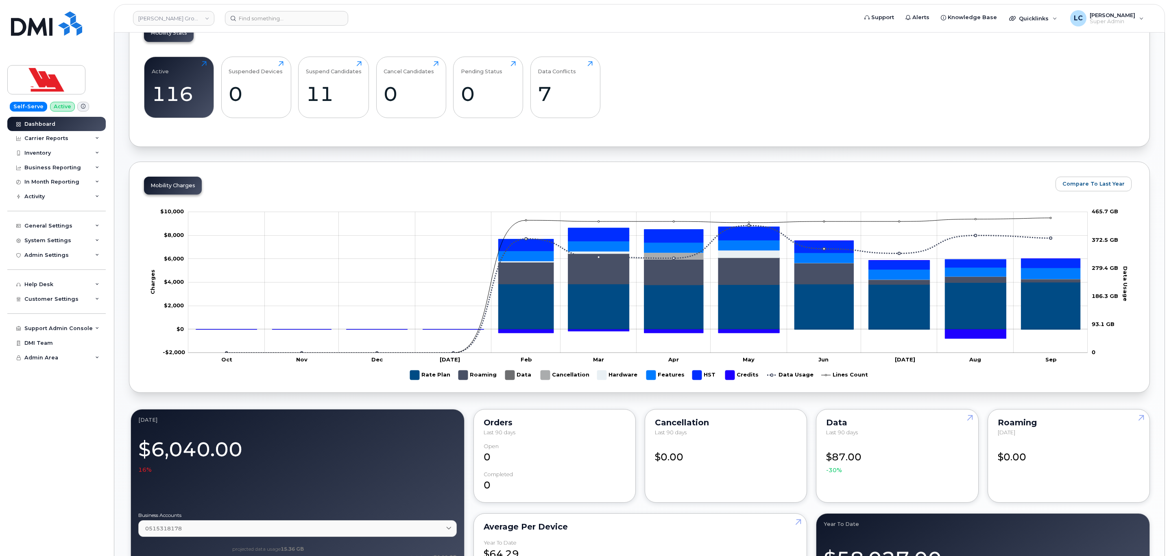
scroll to position [183, 0]
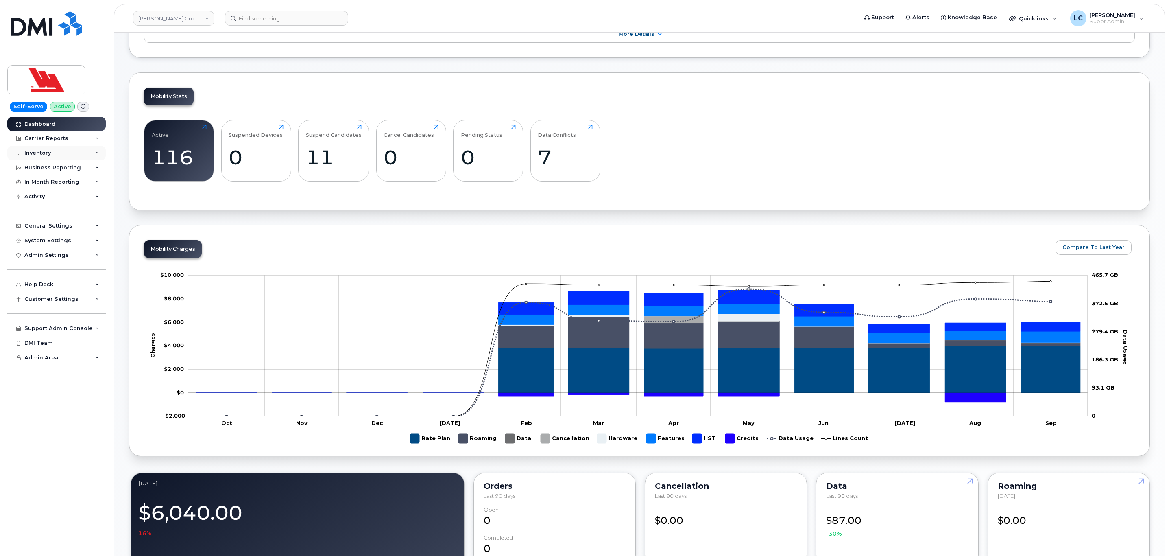
click at [56, 149] on div "Inventory" at bounding box center [56, 153] width 98 height 15
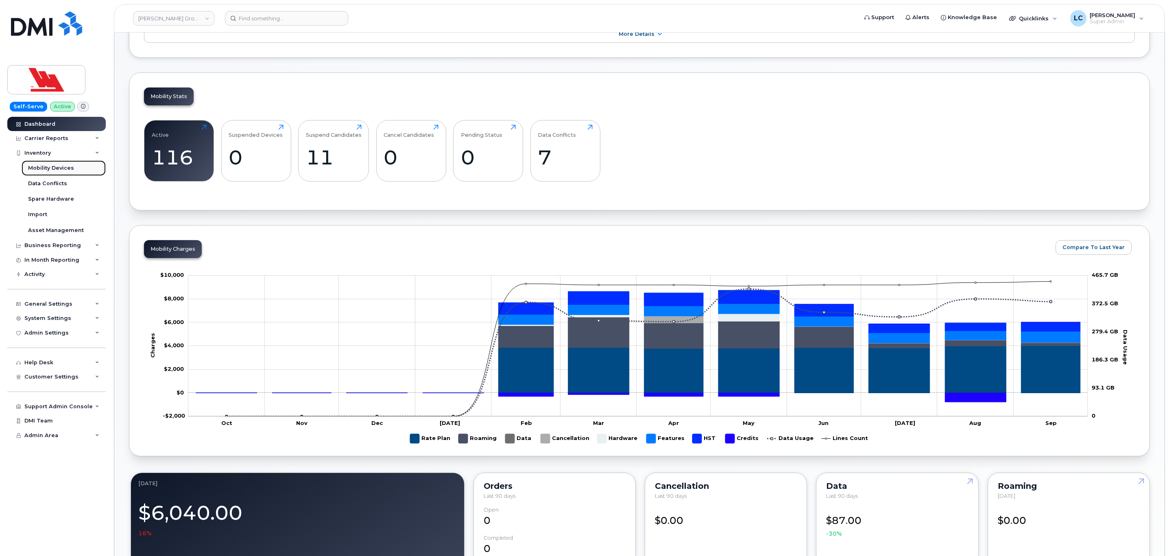
click at [60, 168] on div "Mobility Devices" at bounding box center [51, 167] width 46 height 7
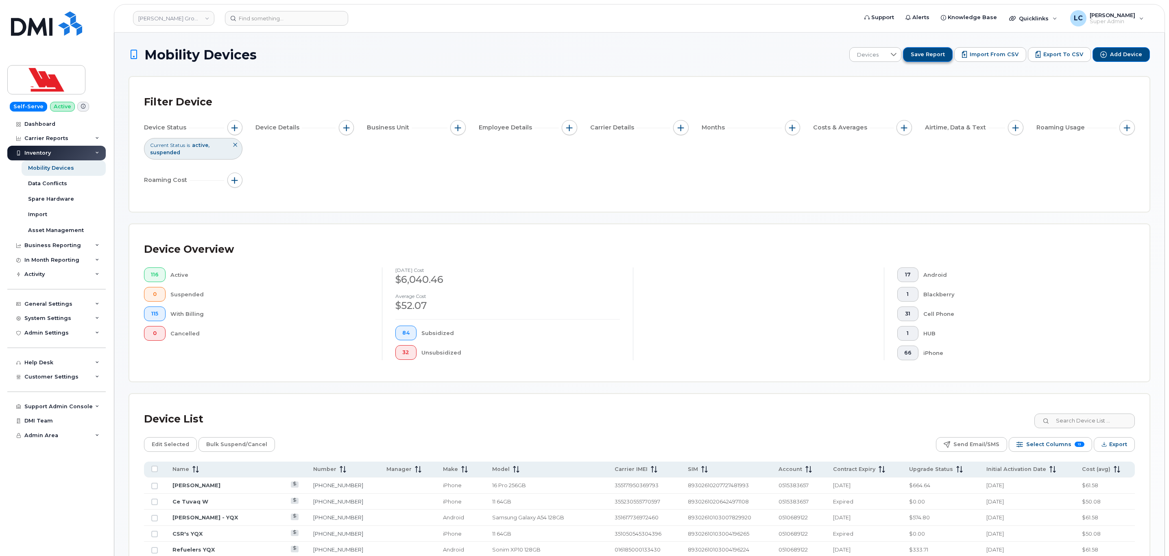
click at [460, 53] on span "Save Report" at bounding box center [928, 54] width 34 height 7
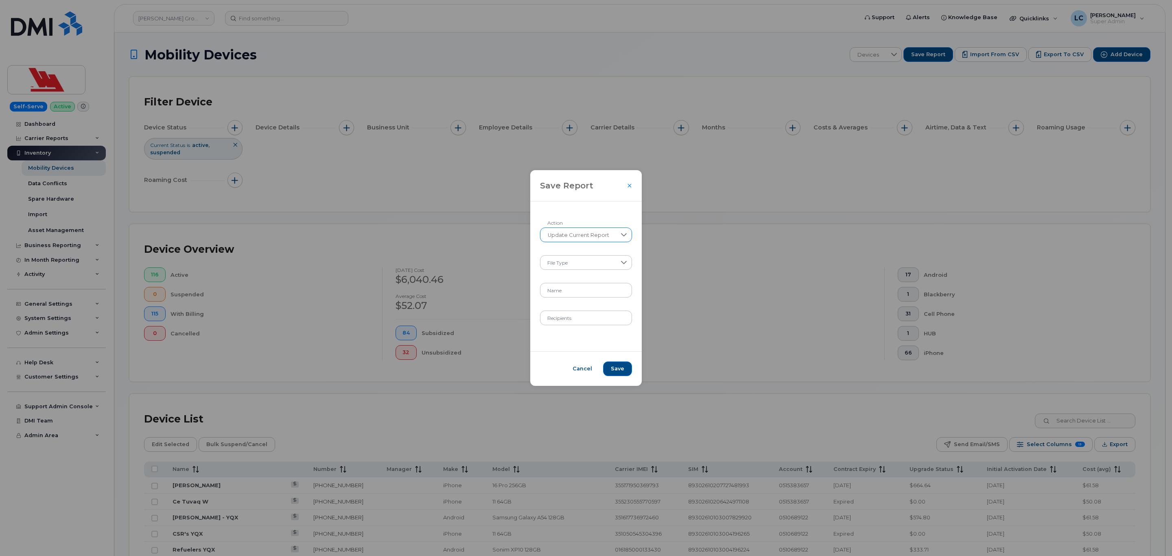
click at [460, 177] on div at bounding box center [623, 235] width 15 height 14
click at [460, 177] on div "Save Report" at bounding box center [586, 186] width 113 height 32
click at [460, 177] on span at bounding box center [578, 263] width 75 height 15
click at [460, 177] on li "XLSX" at bounding box center [585, 284] width 91 height 14
click at [460, 177] on input "Name" at bounding box center [586, 290] width 92 height 15
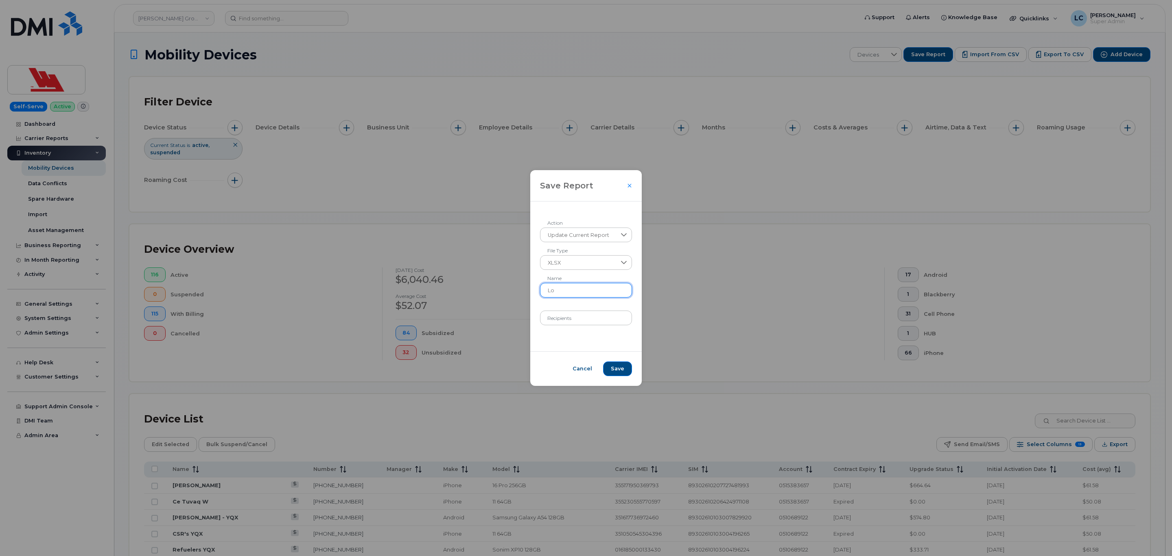
type input "L"
type input "T"
type input "IMEI & SIM TEST"
click at [460, 177] on form "Update Current Report Action XLSX File Type IMEI & SIM TEST Name Recipients" at bounding box center [586, 276] width 92 height 98
click at [460, 177] on input "Recipients" at bounding box center [586, 317] width 92 height 15
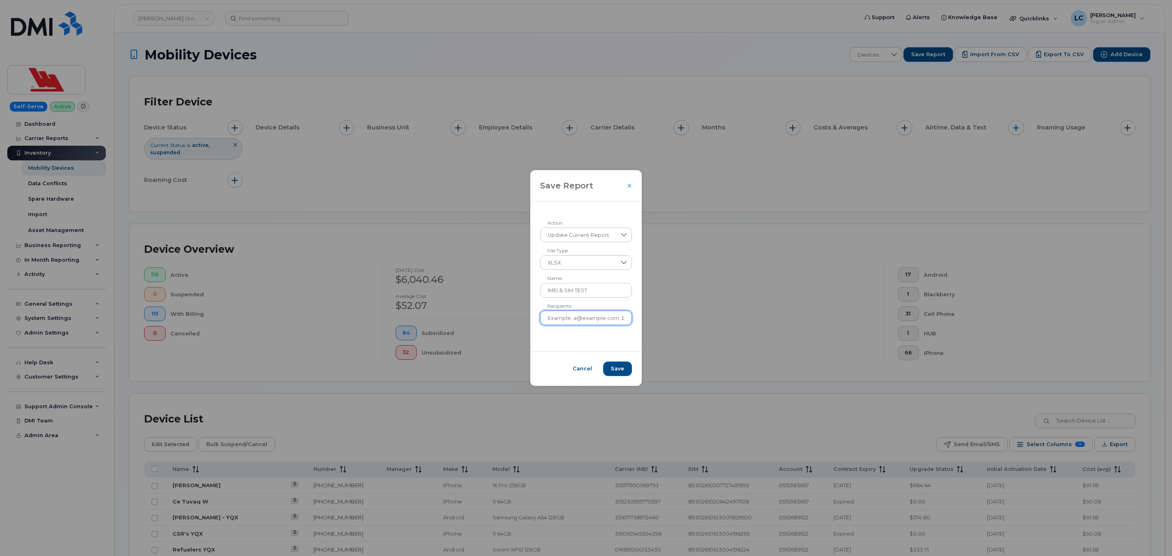
type input "lcole@dminc.com"
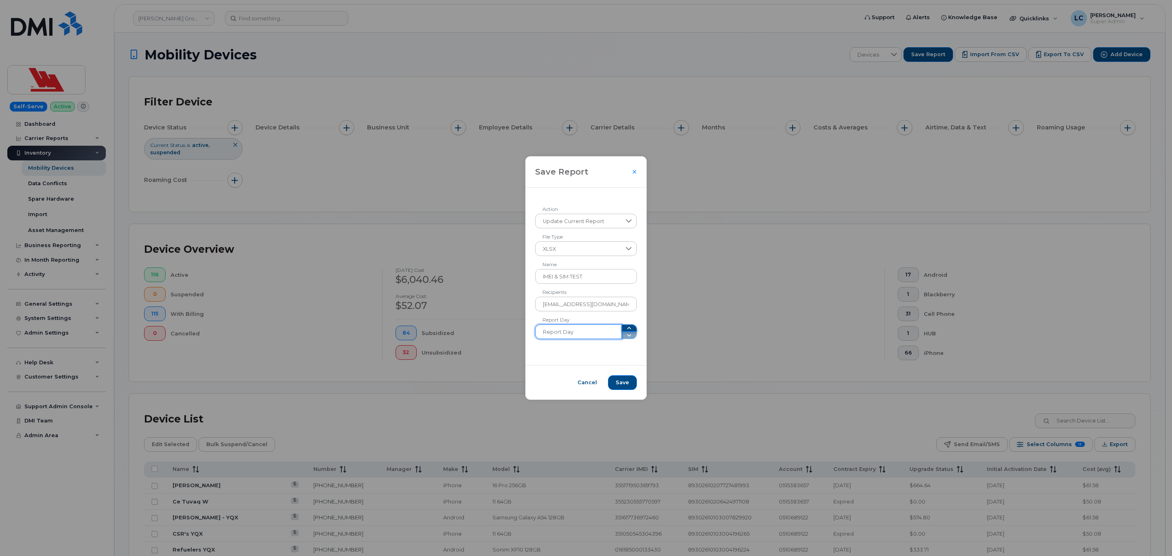
type input "1"
click at [460, 177] on icon "button" at bounding box center [629, 328] width 7 height 7
click at [460, 177] on span "Save" at bounding box center [622, 382] width 13 height 7
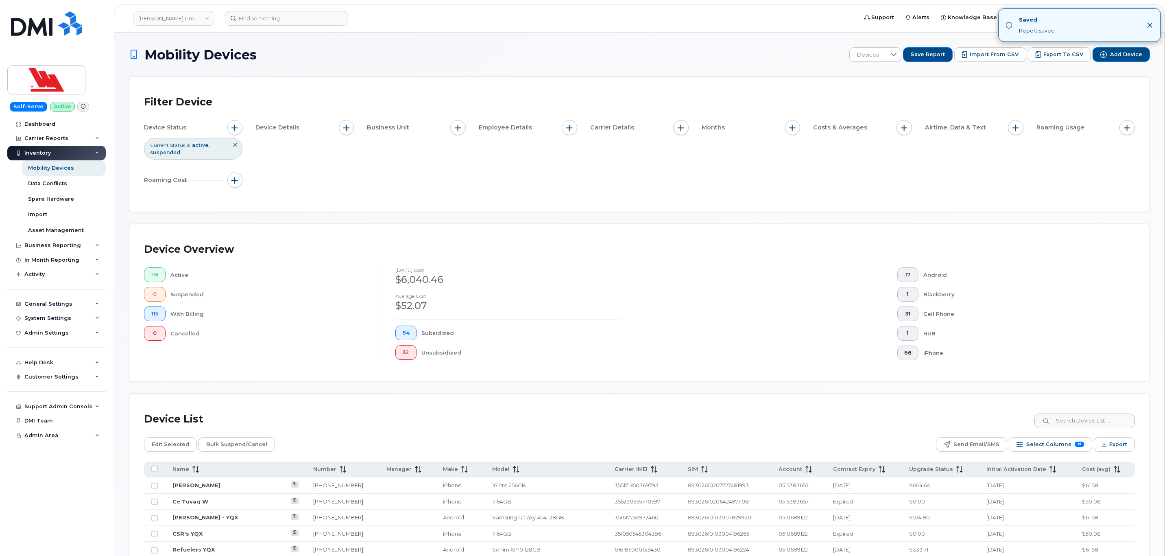
click at [460, 177] on button "Export" at bounding box center [1114, 444] width 41 height 15
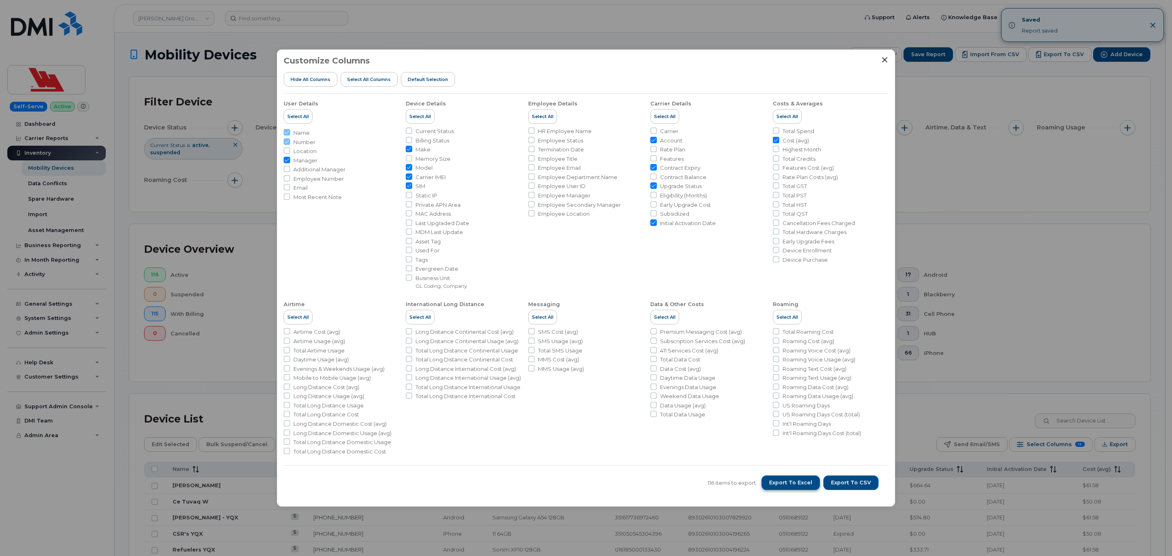
click at [460, 177] on span "Export to Excel" at bounding box center [790, 482] width 43 height 7
drag, startPoint x: 638, startPoint y: 32, endPoint x: 630, endPoint y: 33, distance: 8.6
click at [460, 32] on div "Customize Columns Hide All Columns Select all Columns Default Selection User De…" at bounding box center [586, 278] width 1172 height 556
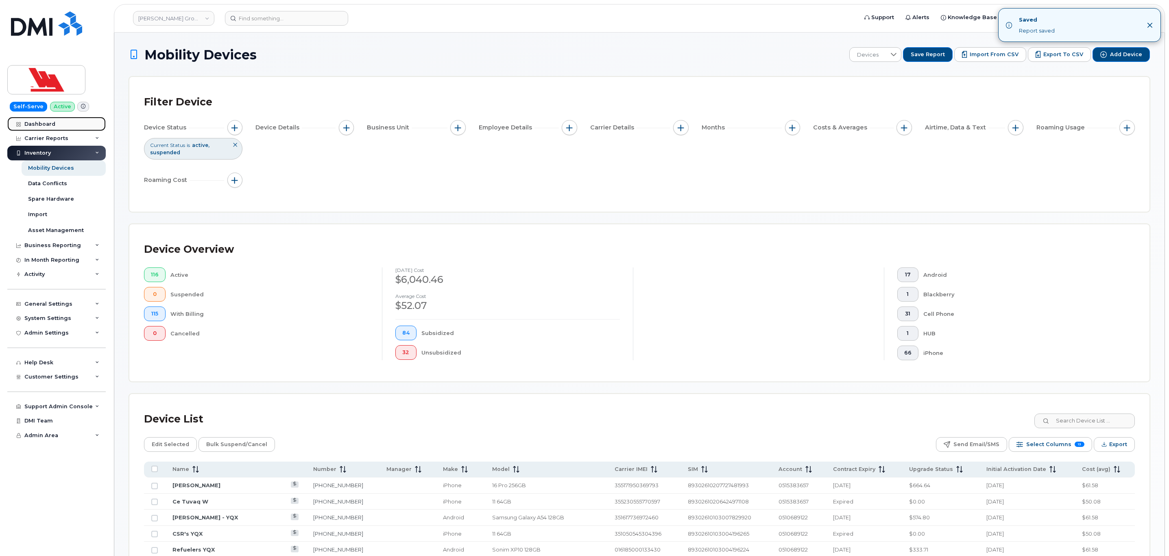
click at [37, 125] on div "Dashboard" at bounding box center [39, 124] width 31 height 7
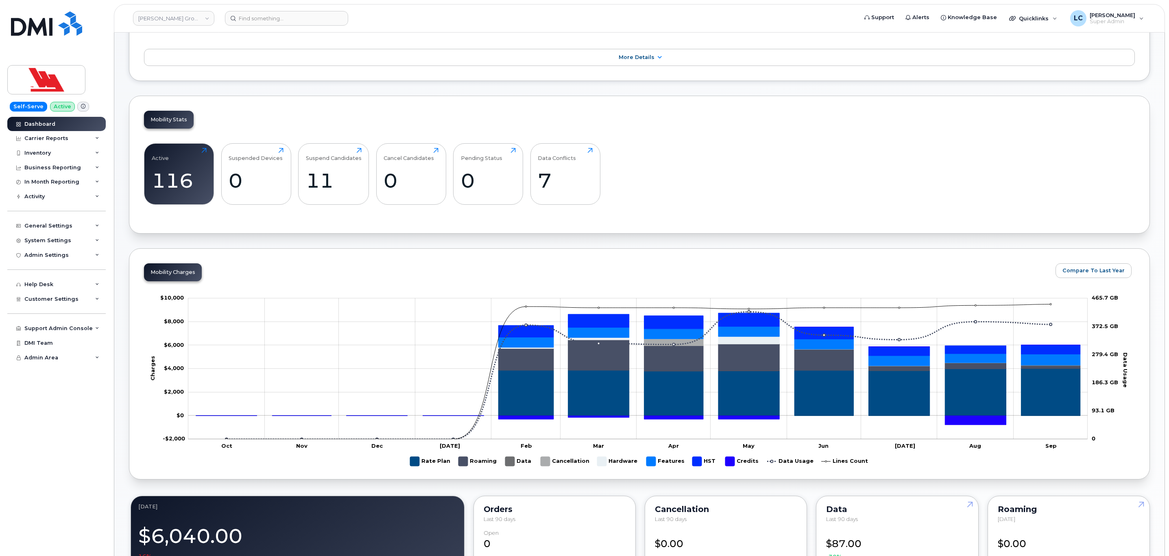
scroll to position [183, 0]
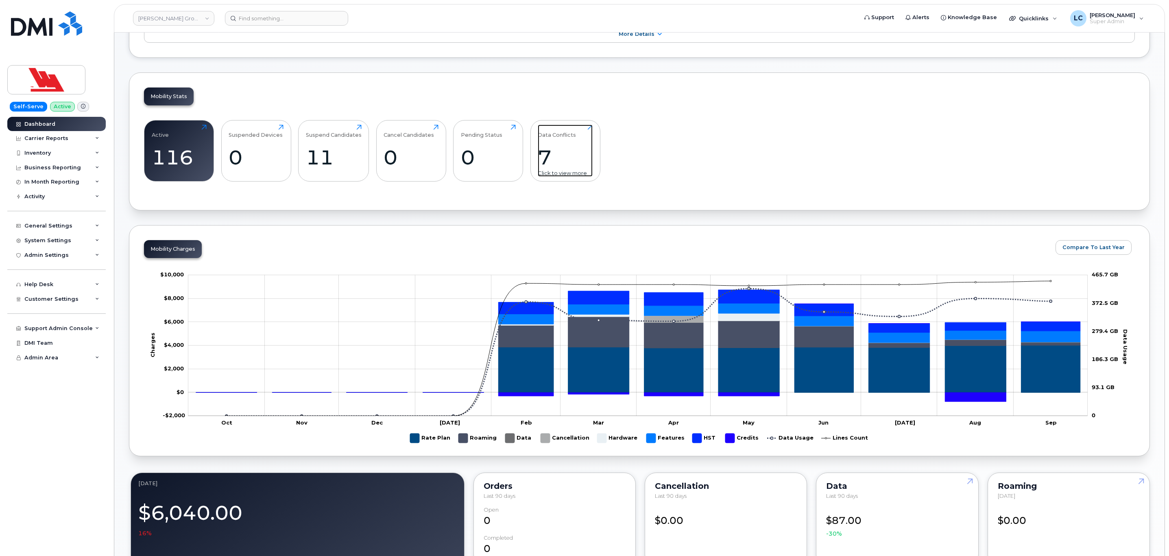
click at [555, 161] on div "7" at bounding box center [565, 157] width 55 height 24
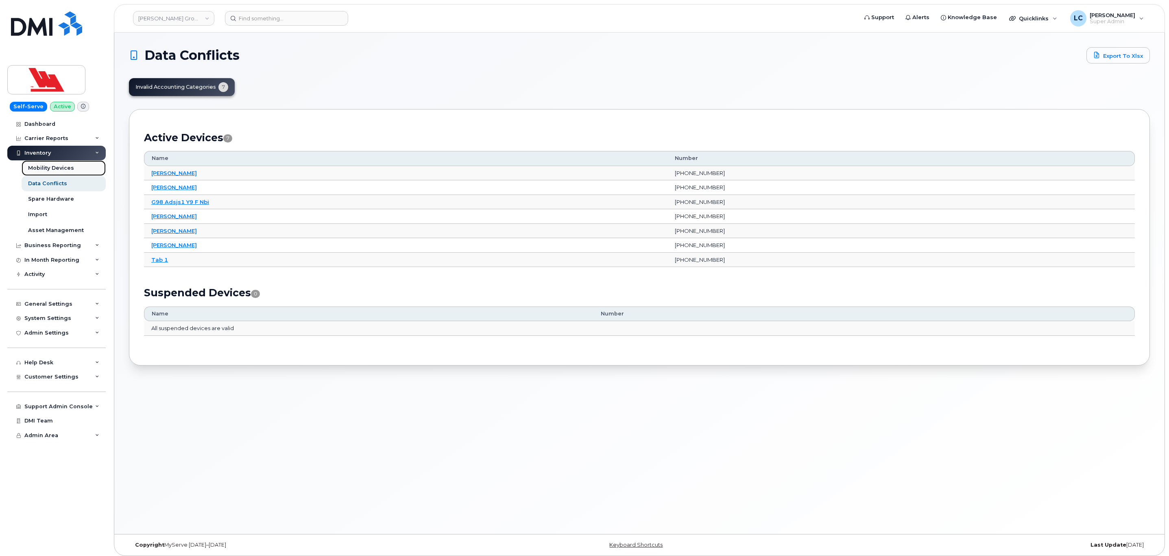
click at [68, 165] on div "Mobility Devices" at bounding box center [51, 167] width 46 height 7
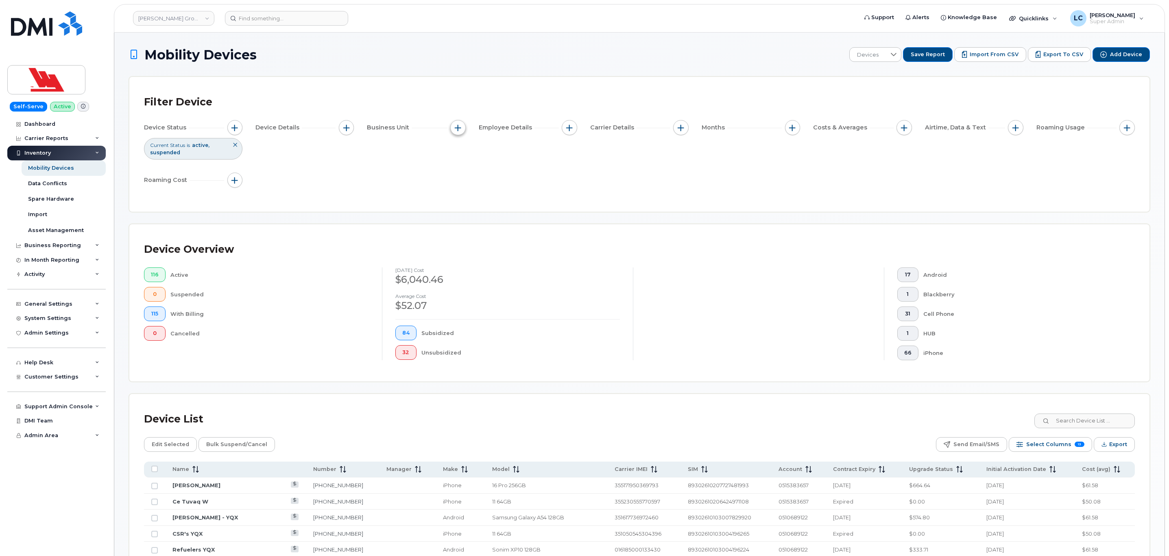
click at [458, 128] on span "button" at bounding box center [458, 128] width 7 height 7
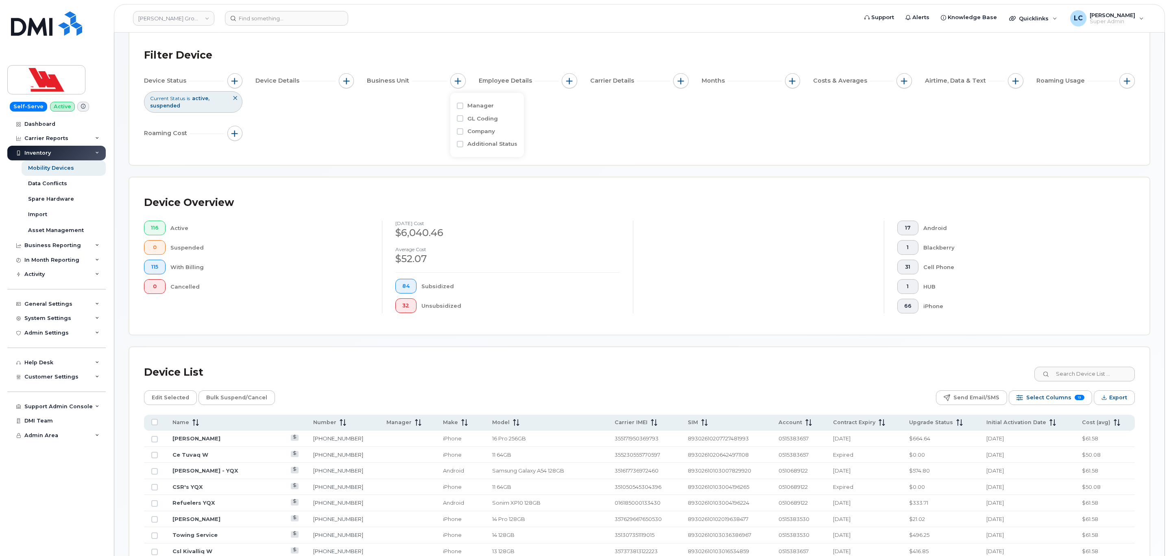
scroll to position [61, 0]
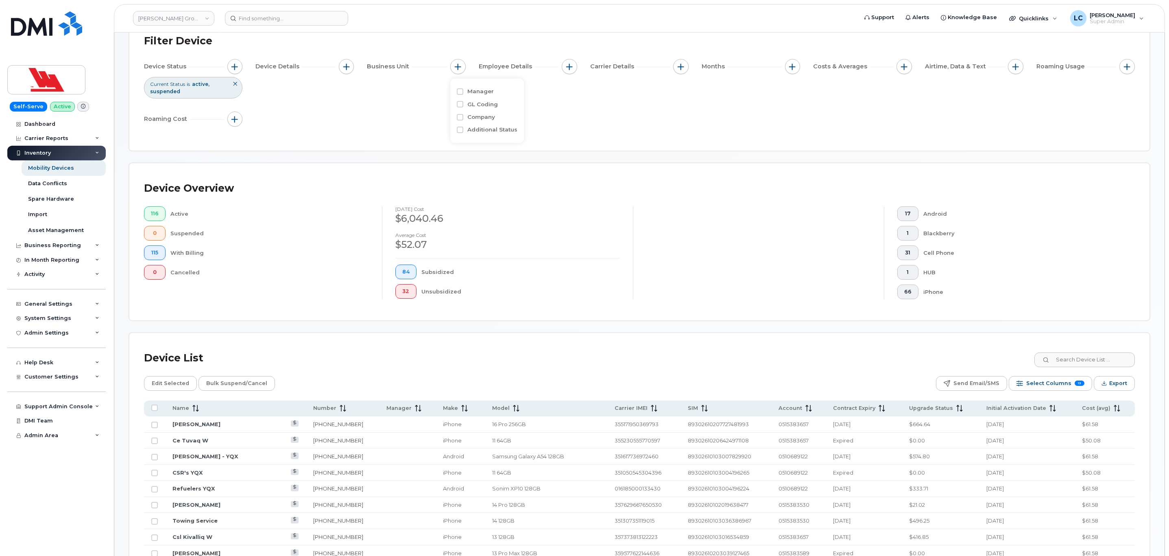
click at [482, 103] on label "GL Coding" at bounding box center [483, 105] width 31 height 8
click at [463, 103] on input "GL Coding" at bounding box center [460, 104] width 7 height 7
checkbox input "true"
click at [509, 137] on input "text" at bounding box center [511, 138] width 71 height 7
type input "74"
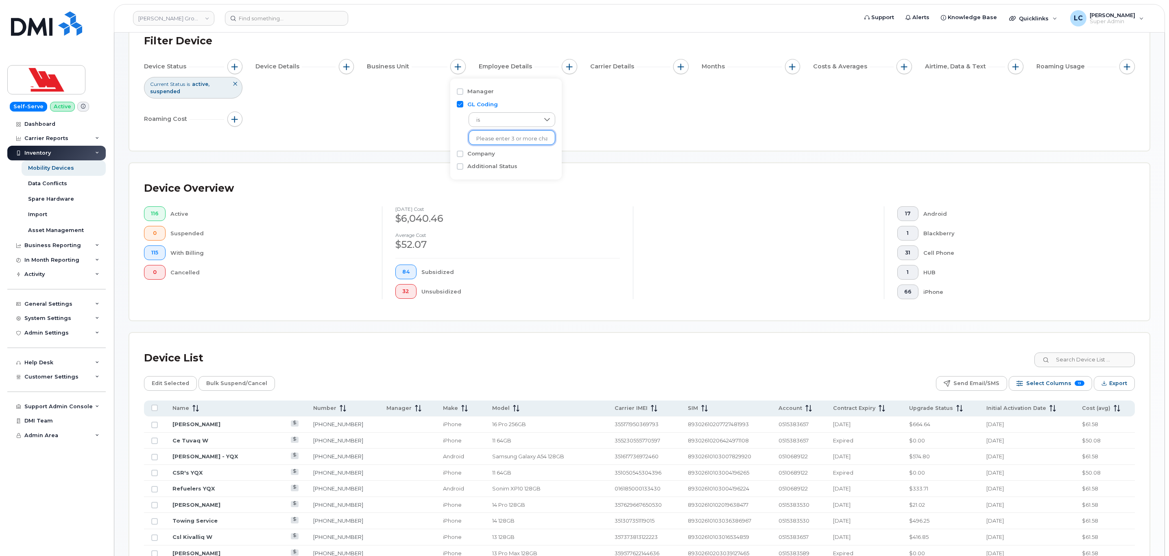
click at [523, 138] on input "text" at bounding box center [511, 138] width 71 height 7
type input "6"
click at [1072, 388] on button "Select Columns 13" at bounding box center [1050, 383] width 83 height 15
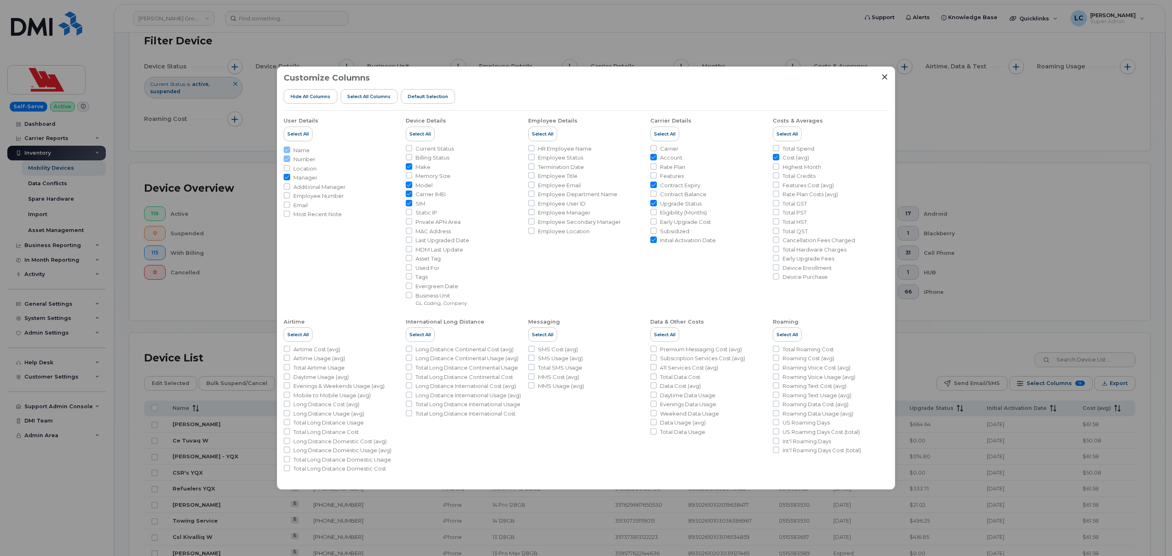
click at [437, 295] on span "Business Unit" at bounding box center [440, 296] width 51 height 8
click at [412, 295] on input "Business Unit GL Coding, Company" at bounding box center [409, 295] width 7 height 7
checkbox input "true"
click at [884, 76] on icon "Close" at bounding box center [884, 77] width 7 height 7
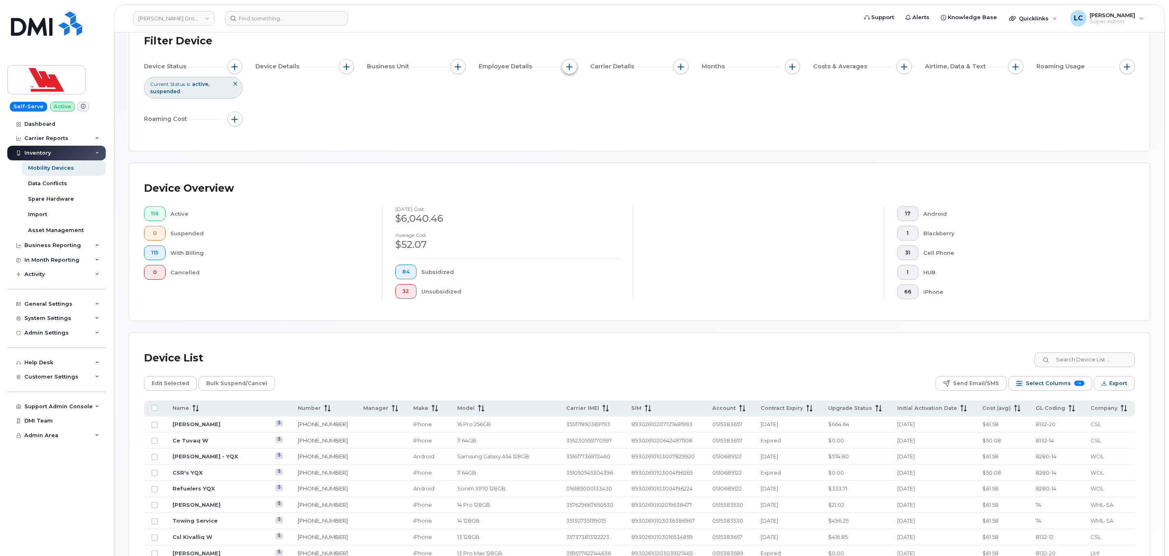
click at [573, 68] on button "button" at bounding box center [569, 66] width 15 height 15
click at [456, 65] on span "button" at bounding box center [458, 66] width 7 height 7
click at [509, 136] on input "text" at bounding box center [511, 138] width 71 height 7
type input "8"
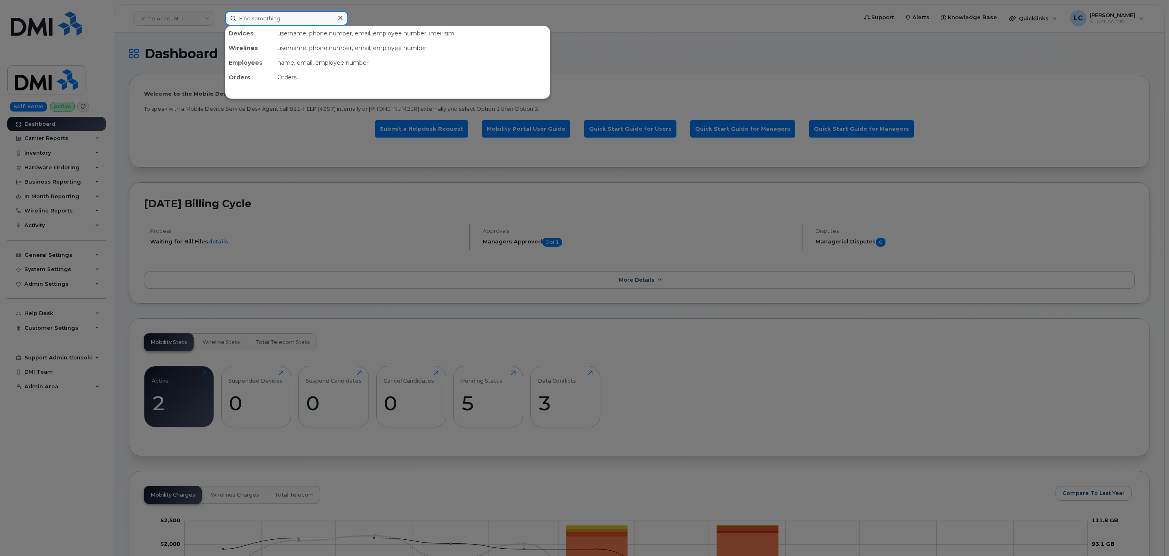
click at [270, 17] on input at bounding box center [286, 18] width 123 height 15
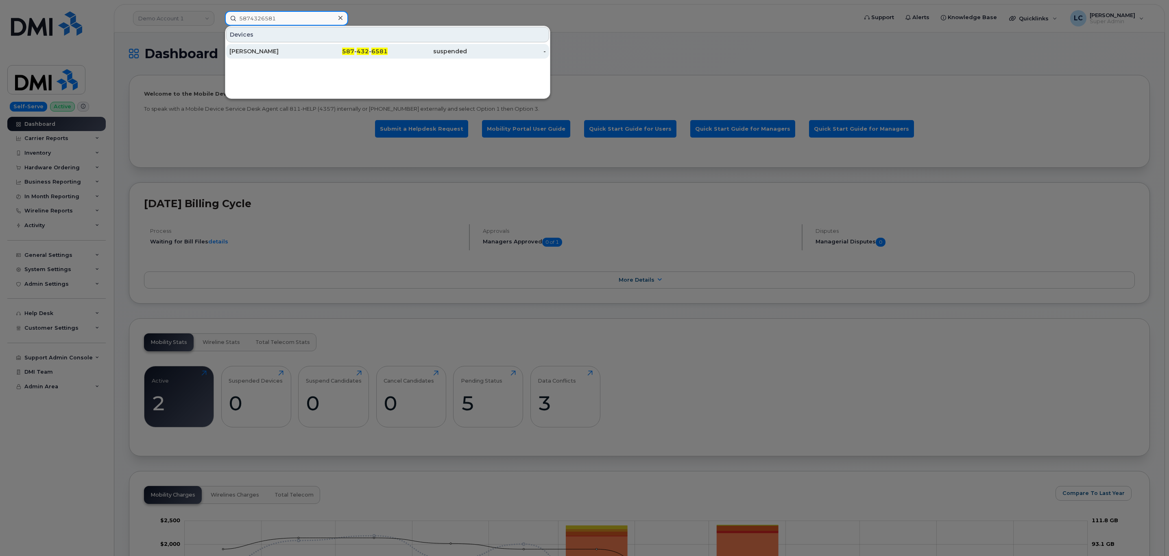
type input "5874326581"
click at [334, 51] on div "587 - 432 - 6581" at bounding box center [348, 51] width 79 height 8
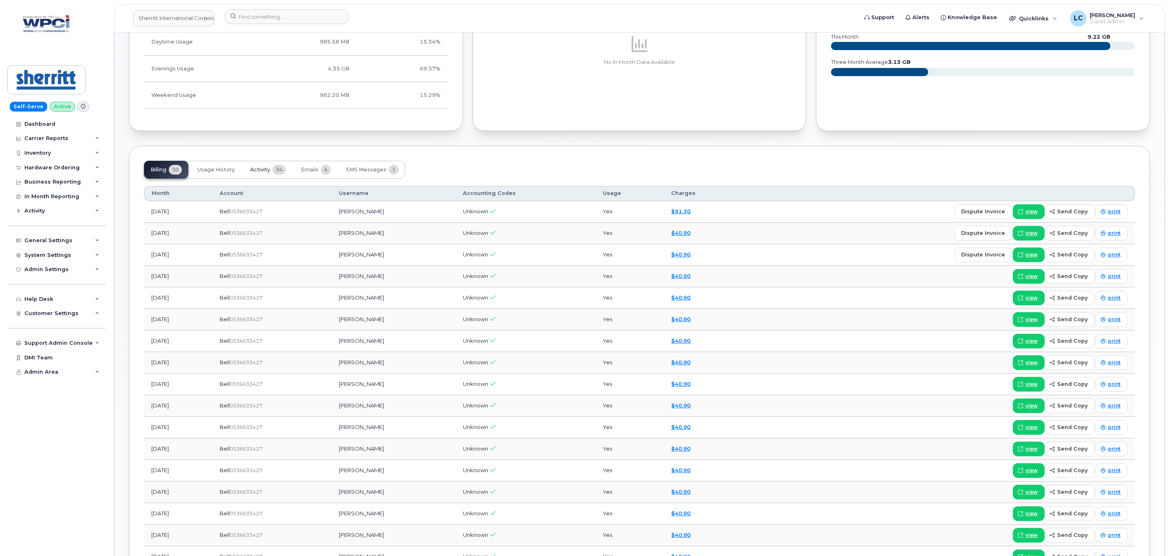
click at [261, 177] on button "Activity 34" at bounding box center [268, 170] width 48 height 18
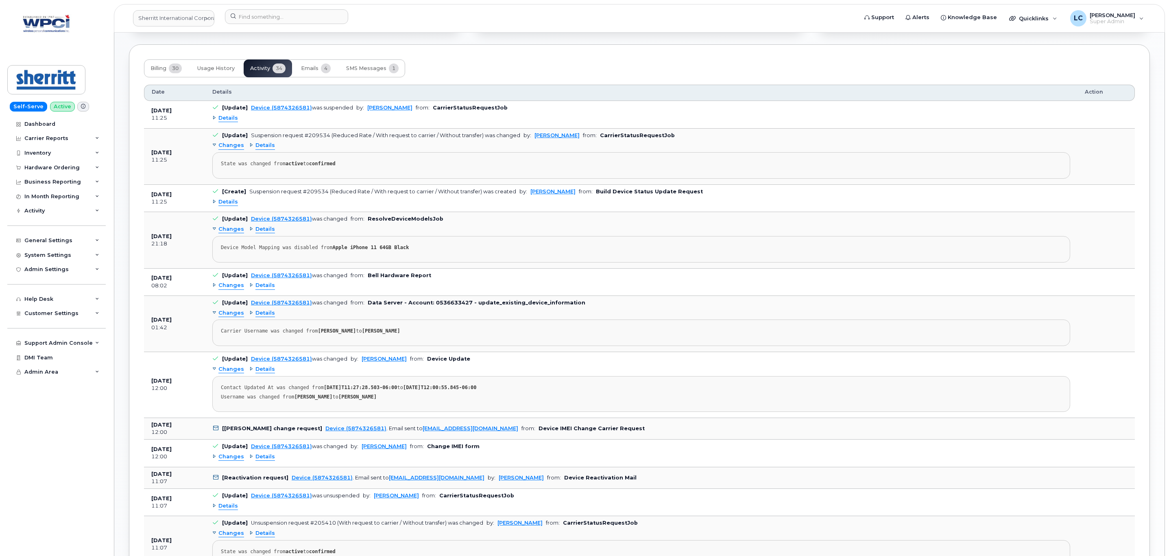
scroll to position [610, 0]
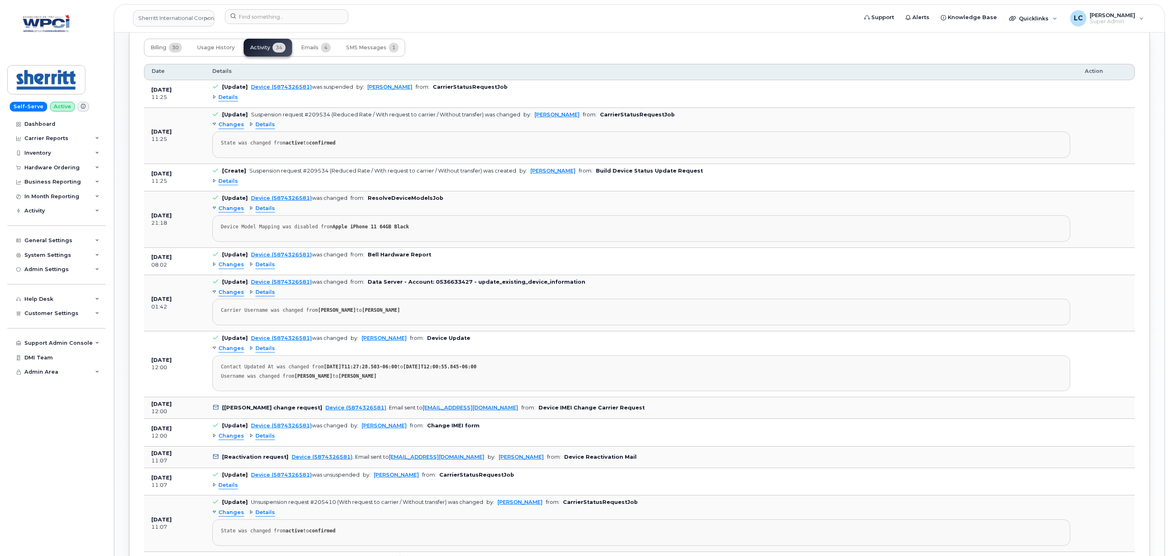
click at [231, 101] on span "Details" at bounding box center [229, 98] width 20 height 8
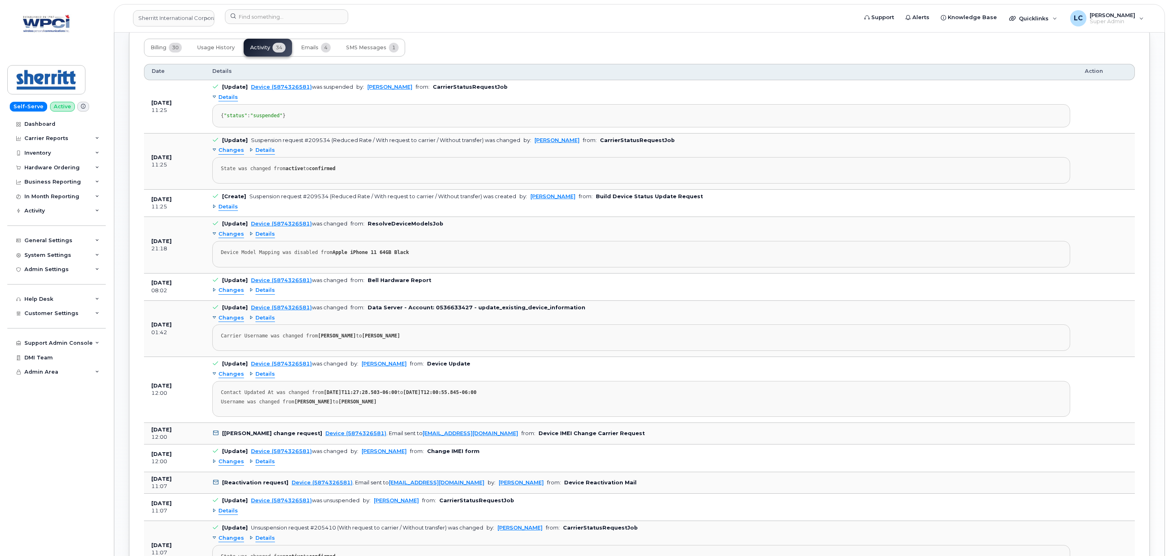
click at [269, 154] on span "Details" at bounding box center [266, 150] width 20 height 8
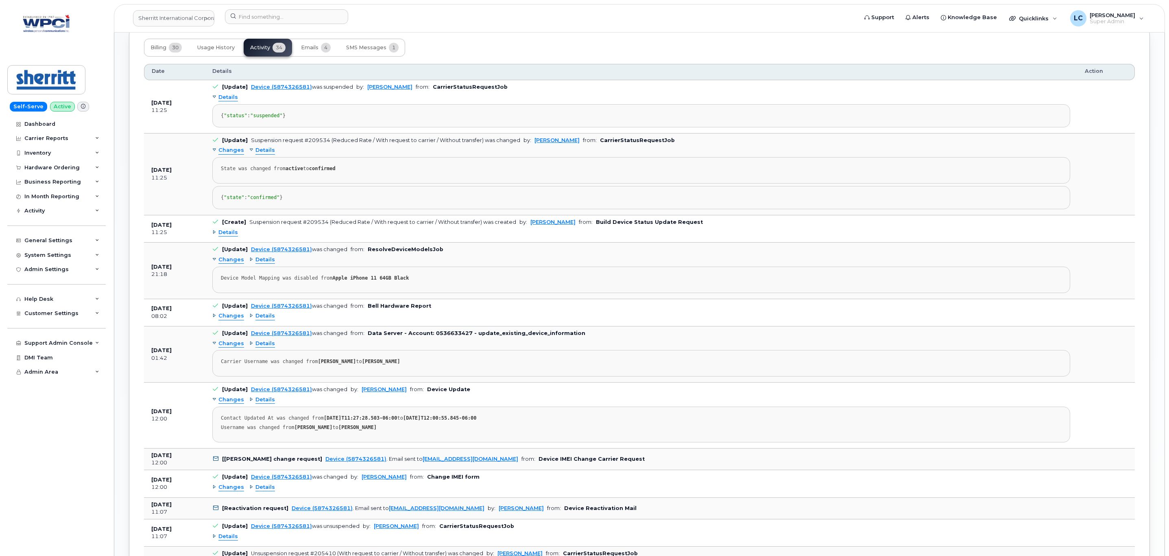
click at [235, 154] on span "Changes" at bounding box center [232, 150] width 26 height 8
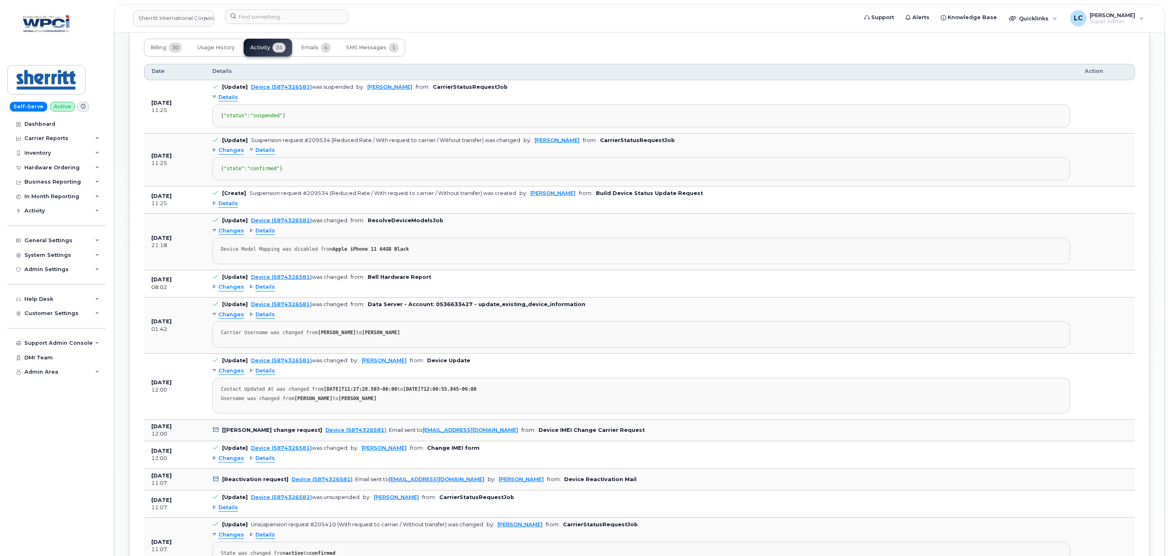
click at [262, 154] on span "Details" at bounding box center [266, 150] width 20 height 8
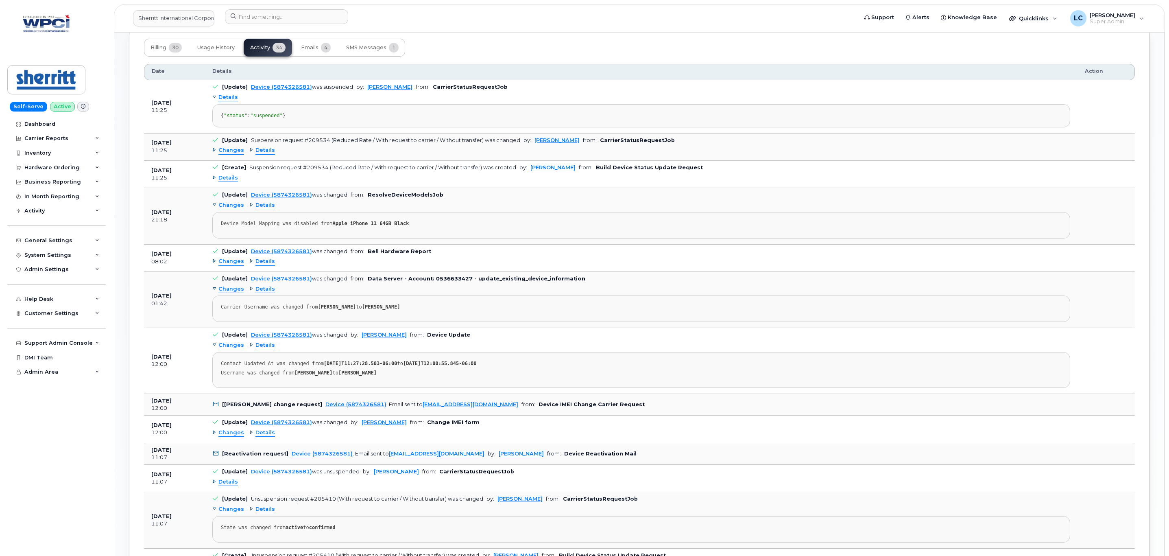
click at [262, 231] on pre "Device Model Mapping was disabled from Apple iPhone 11 64GB Black" at bounding box center [641, 225] width 858 height 26
click at [262, 228] on div "Changes Details Device Model Mapping was disabled from Apple iPhone 11 64GB Bla…" at bounding box center [641, 218] width 858 height 39
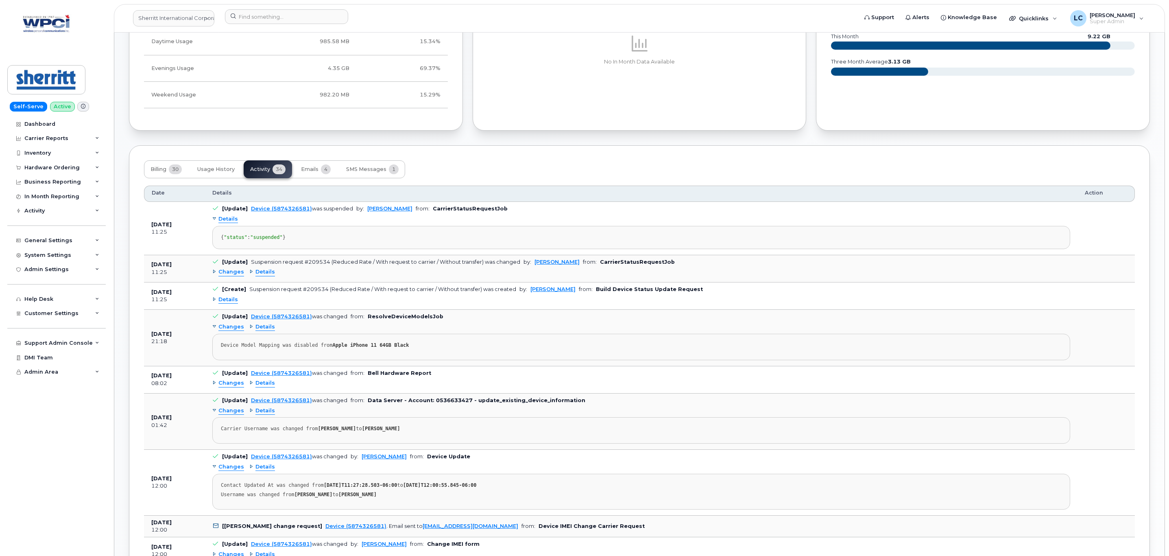
scroll to position [488, 0]
click at [383, 173] on span "SMS Messages" at bounding box center [366, 169] width 40 height 7
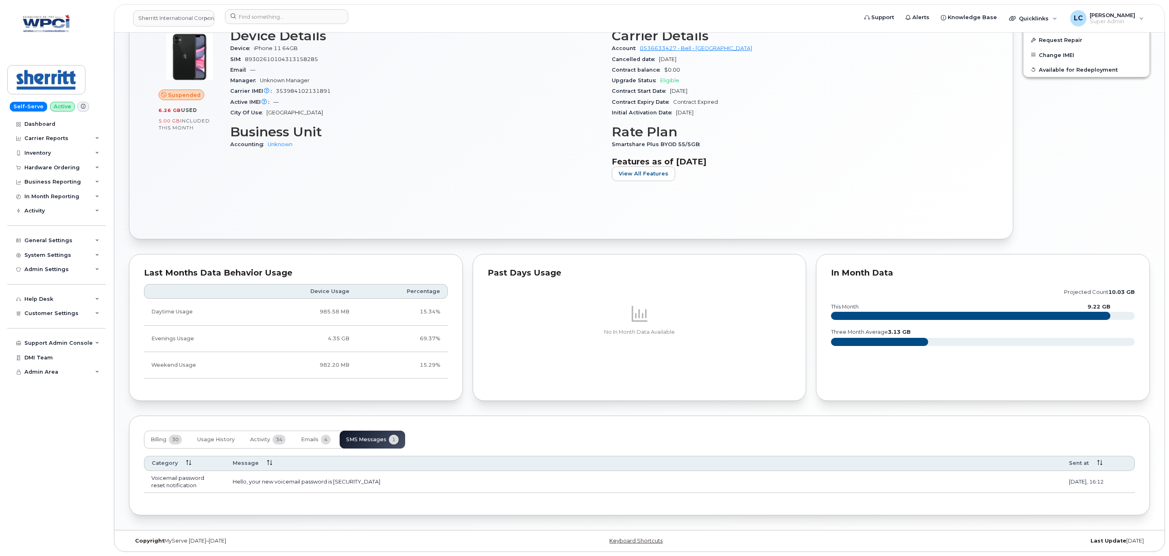
scroll to position [223, 0]
click at [315, 439] on span "Emails" at bounding box center [309, 439] width 17 height 7
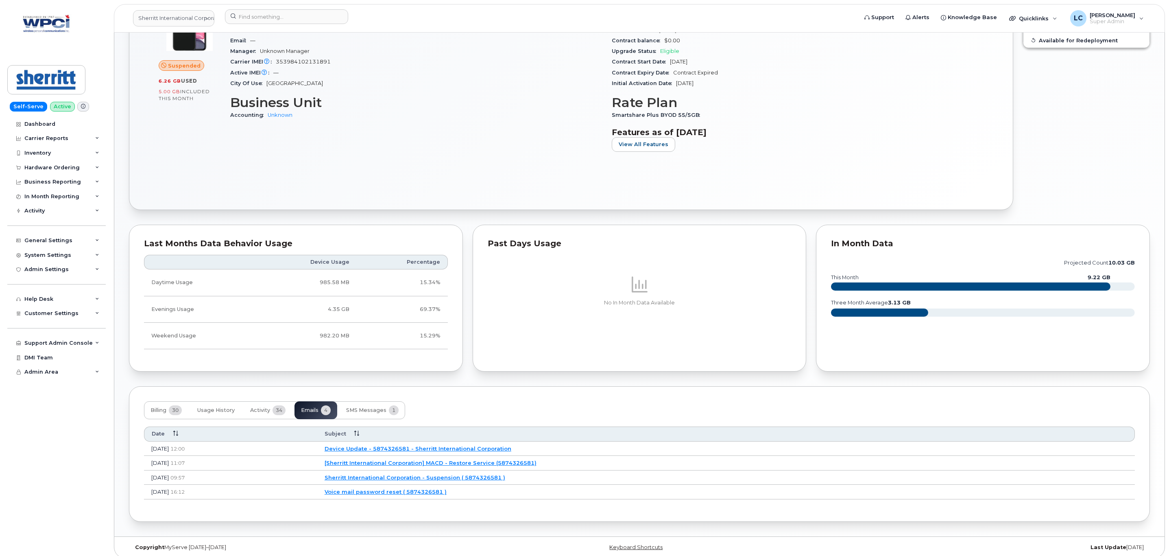
scroll to position [260, 0]
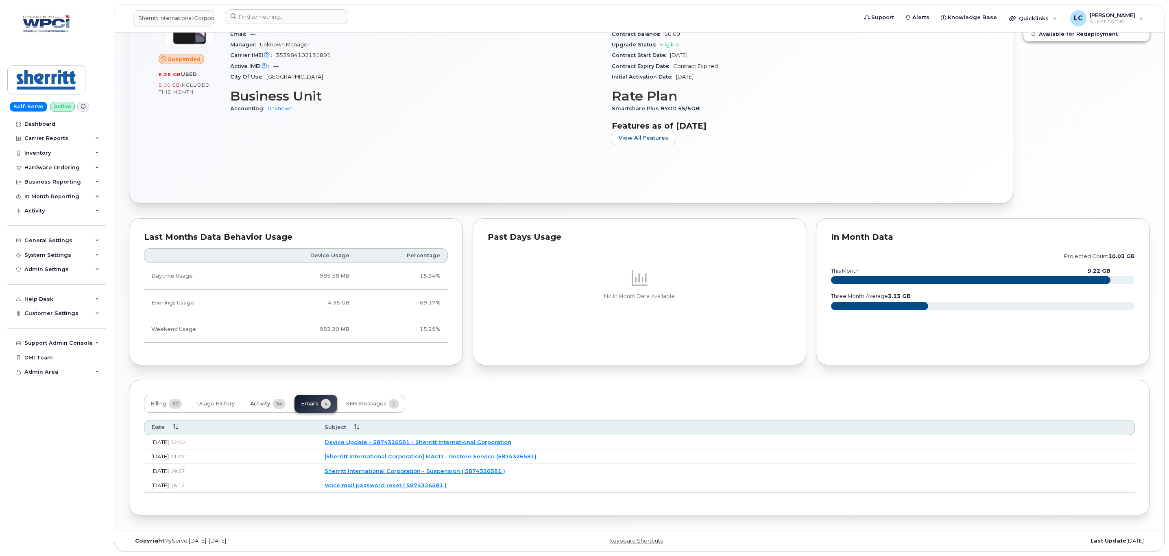
click at [265, 400] on span "Activity" at bounding box center [260, 403] width 20 height 7
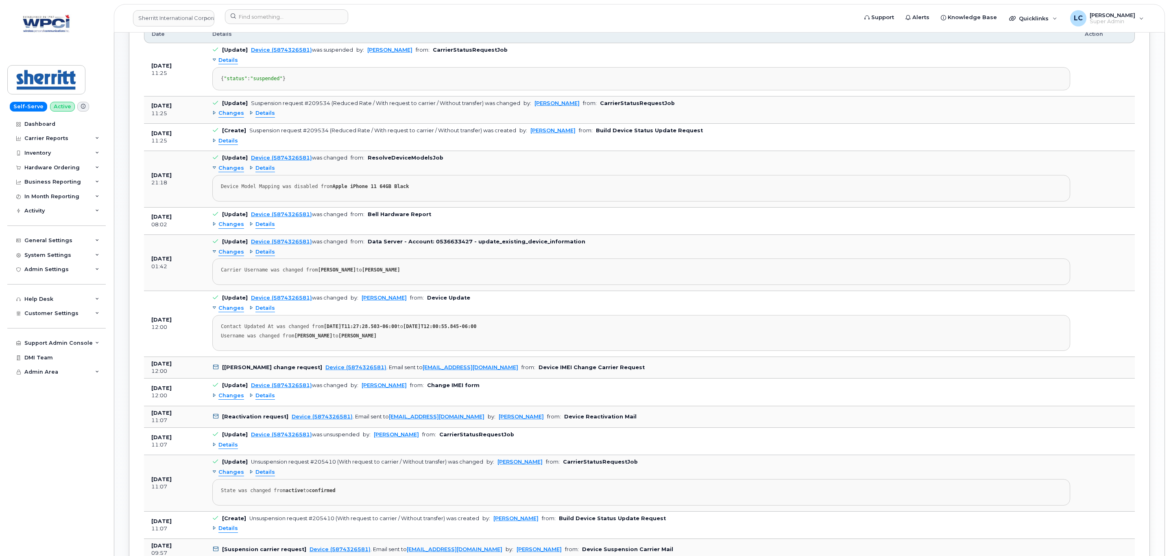
scroll to position [626, 0]
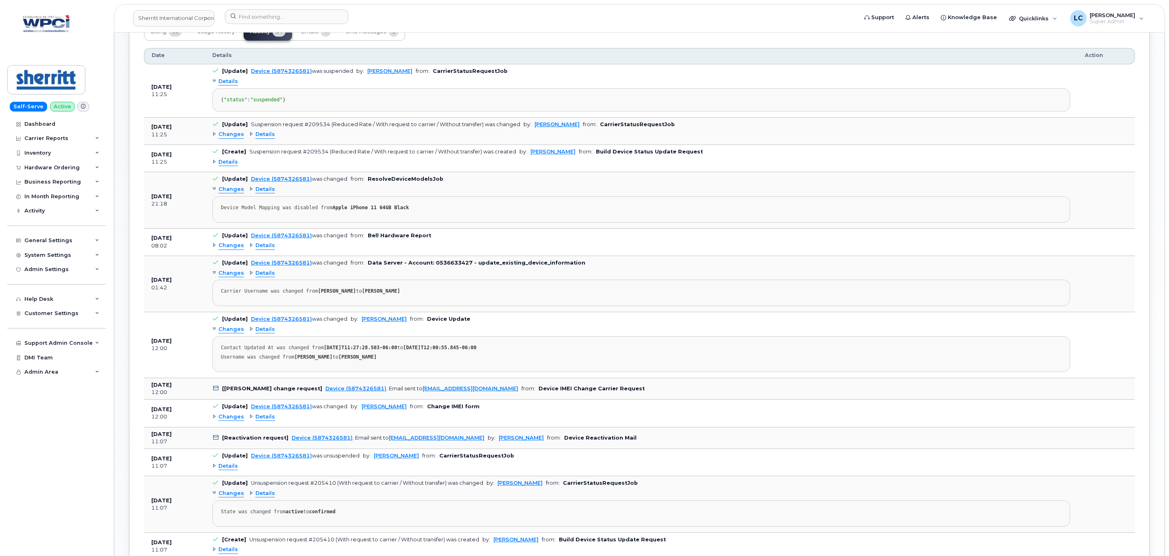
click at [239, 138] on span "Changes" at bounding box center [232, 135] width 26 height 8
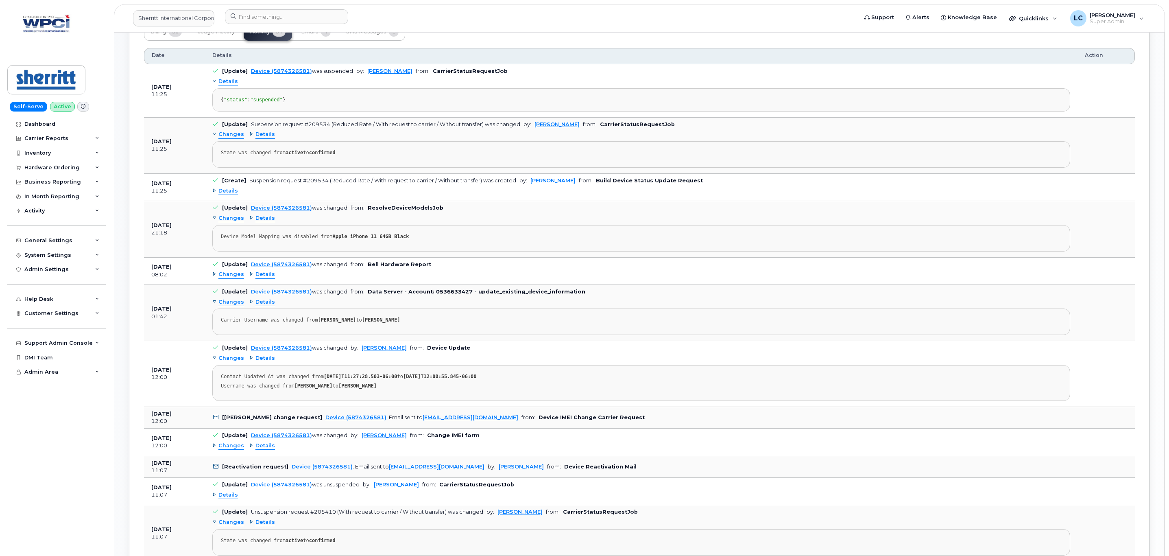
click at [226, 195] on span "Details" at bounding box center [229, 191] width 20 height 8
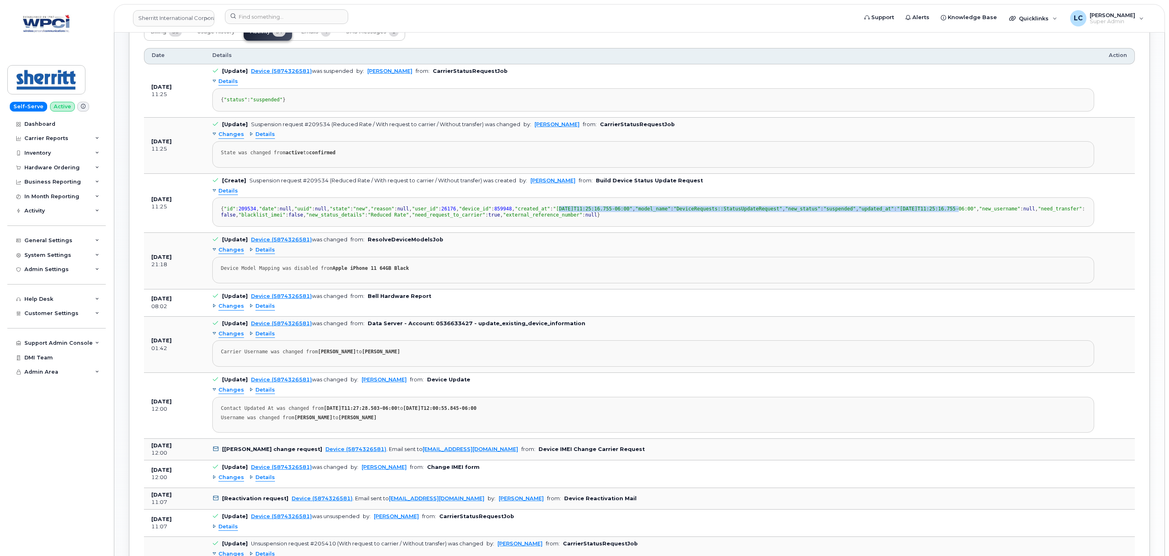
drag, startPoint x: 270, startPoint y: 277, endPoint x: 320, endPoint y: 293, distance: 52.6
click at [320, 218] on div "{ "id" : 209534 , "date" : null , "uuid" : null , "state" : "new" , "reason" : …" at bounding box center [653, 212] width 865 height 12
click at [234, 138] on span "Changes" at bounding box center [232, 135] width 26 height 8
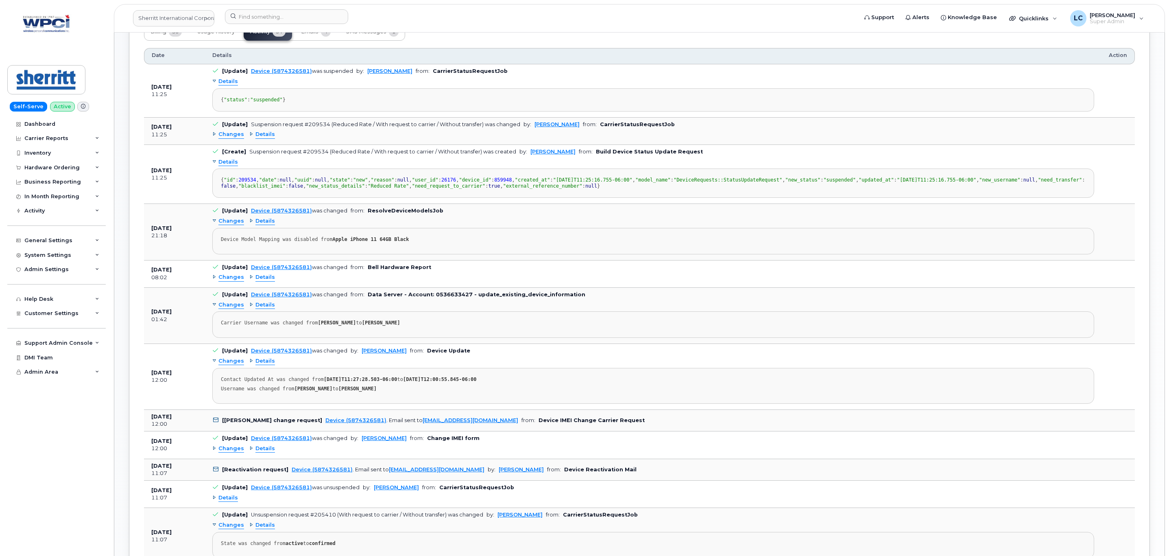
click at [226, 138] on span "Changes" at bounding box center [232, 135] width 26 height 8
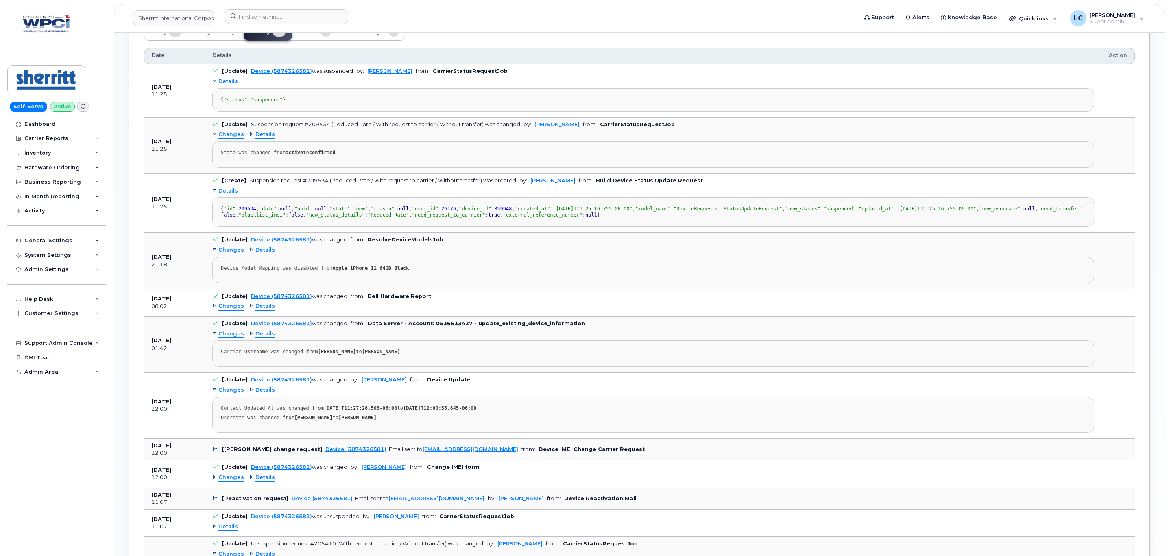
click at [259, 138] on span "Details" at bounding box center [266, 135] width 20 height 8
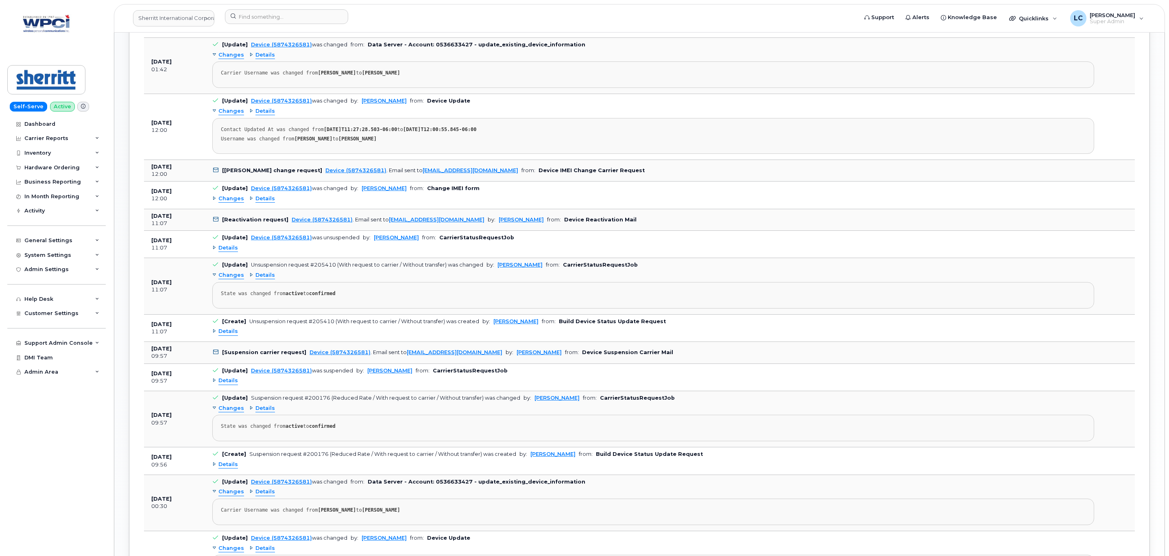
scroll to position [931, 0]
click at [228, 202] on span "Changes" at bounding box center [232, 198] width 26 height 8
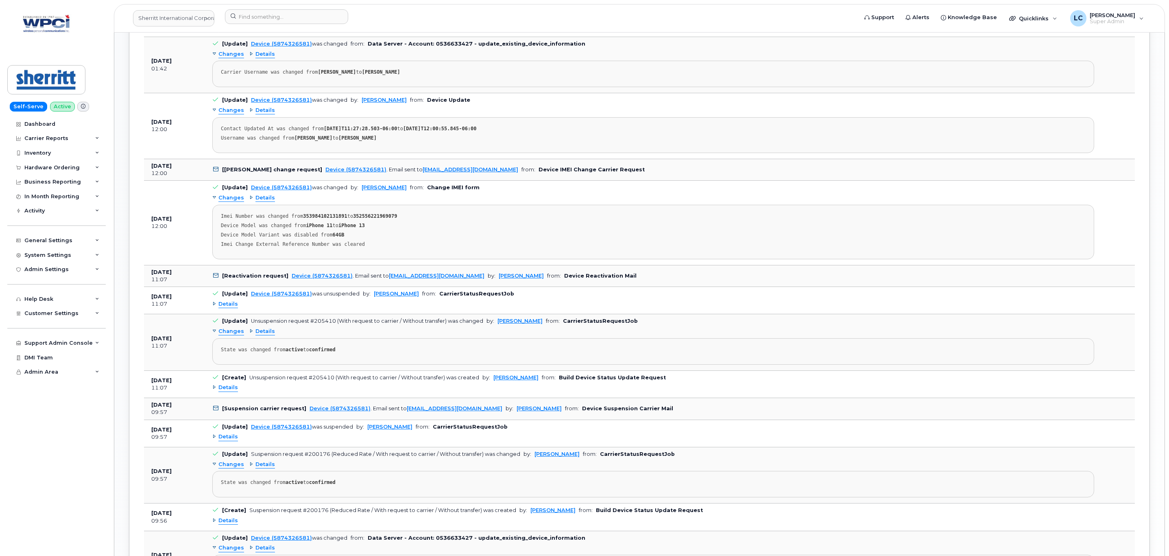
click at [236, 31] on span "Changes" at bounding box center [232, 27] width 26 height 8
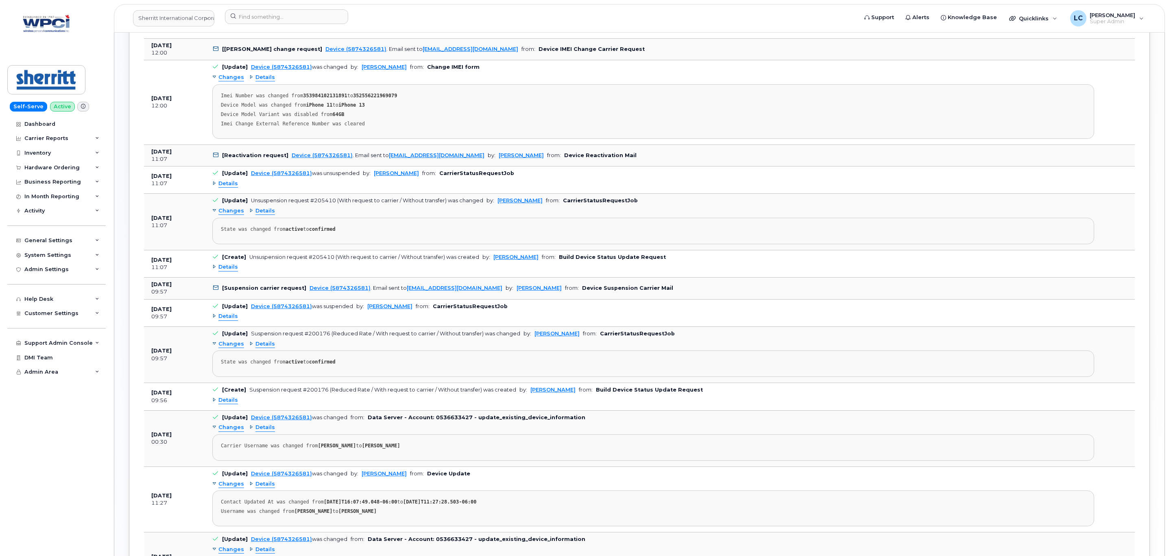
scroll to position [1176, 0]
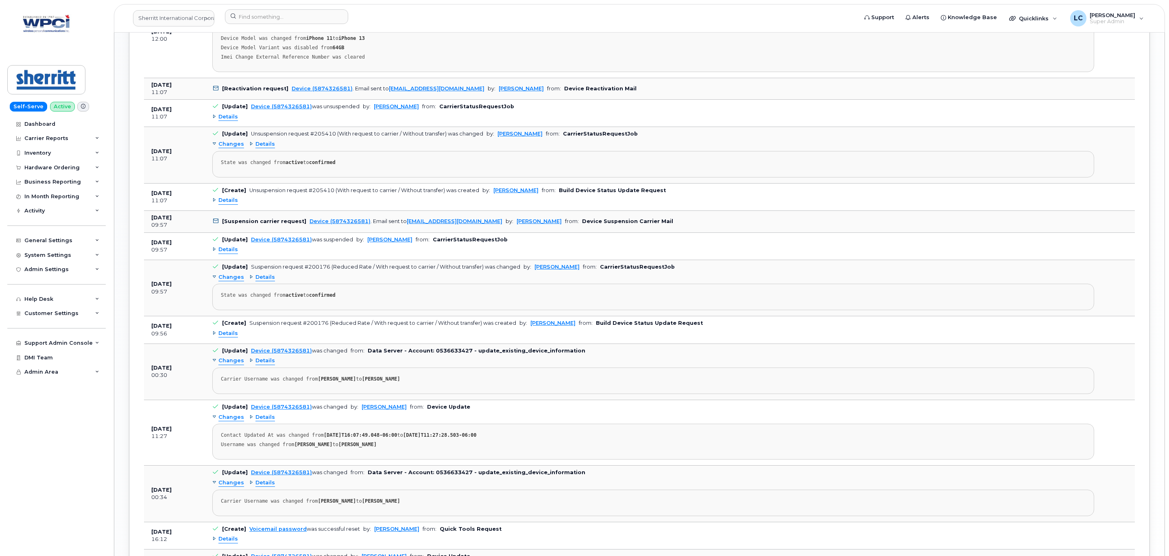
click at [221, 121] on span "Details" at bounding box center [229, 117] width 20 height 8
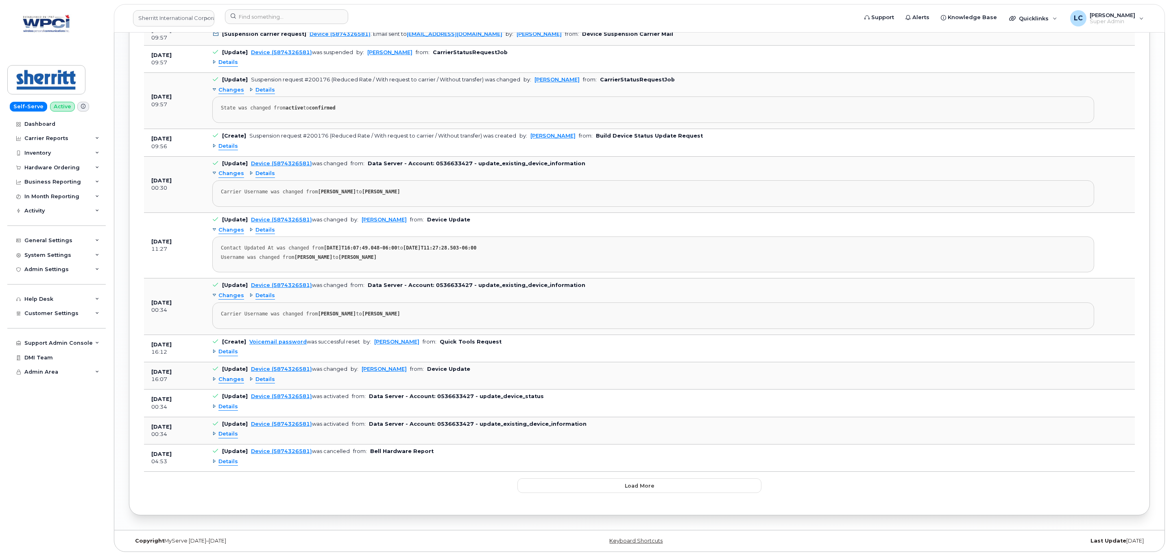
scroll to position [1542, 0]
click at [227, 465] on span "Details" at bounding box center [229, 462] width 20 height 8
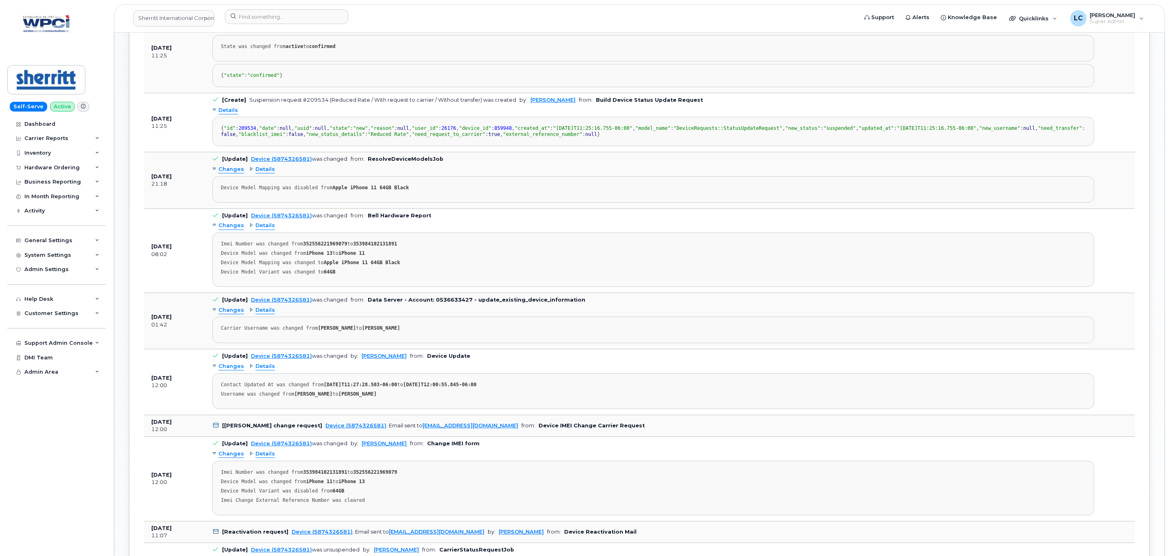
scroll to position [610, 0]
